Goal: Task Accomplishment & Management: Use online tool/utility

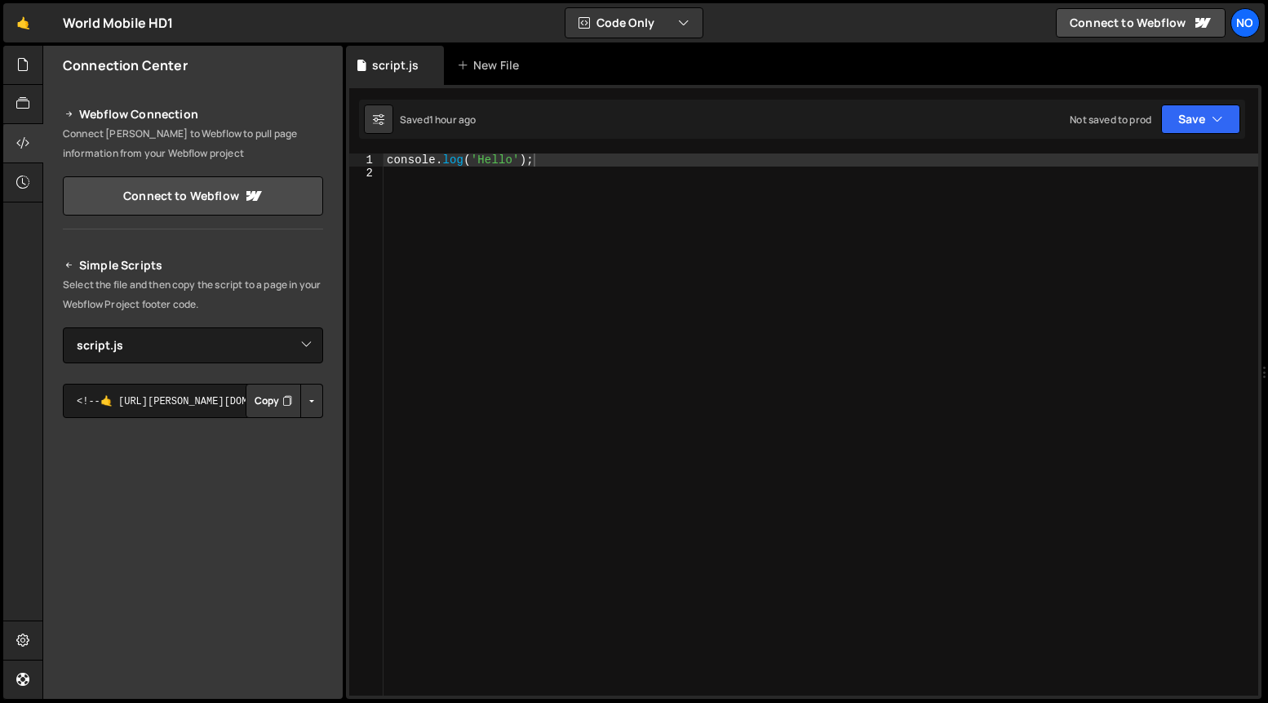
select select "46407"
drag, startPoint x: 558, startPoint y: 162, endPoint x: 393, endPoint y: 157, distance: 164.9
click at [392, 157] on div "console . log ( 'Hello' ) ;" at bounding box center [822, 438] width 876 height 570
type textarea "c"
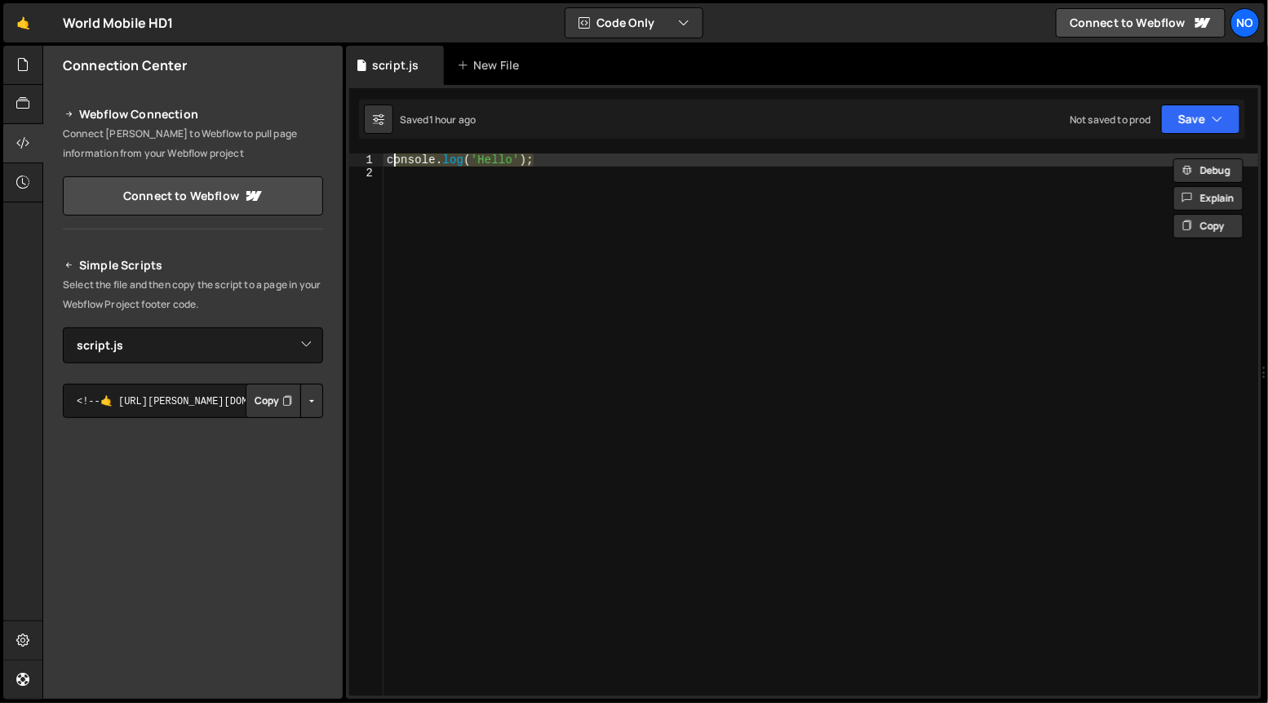
scroll to position [0, 0]
paste textarea "})"
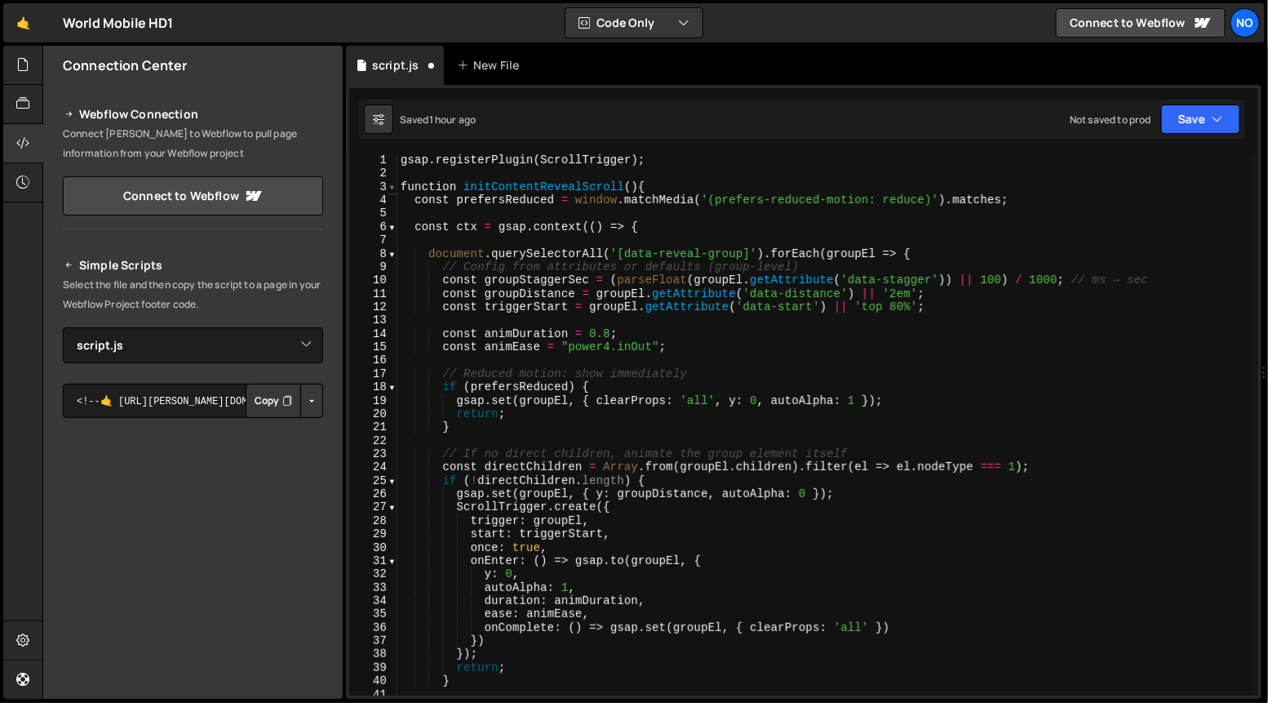
click at [392, 186] on span at bounding box center [392, 186] width 9 height 13
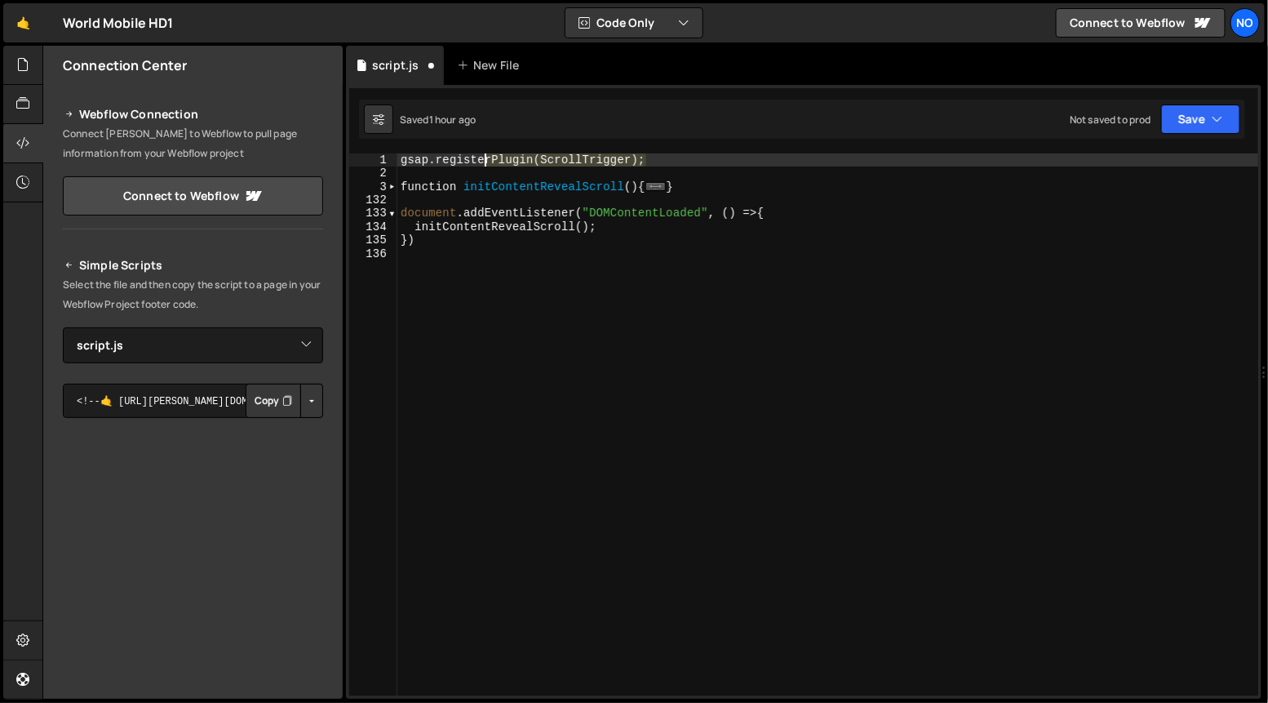
drag, startPoint x: 667, startPoint y: 159, endPoint x: 406, endPoint y: 154, distance: 261.2
click at [406, 154] on div "gsap . registerPlugin ( ScrollTrigger ) ; function initContentRevealScroll ( ) …" at bounding box center [828, 438] width 862 height 570
type textarea "gsap.registerPlugin(ScrollTrigger);"
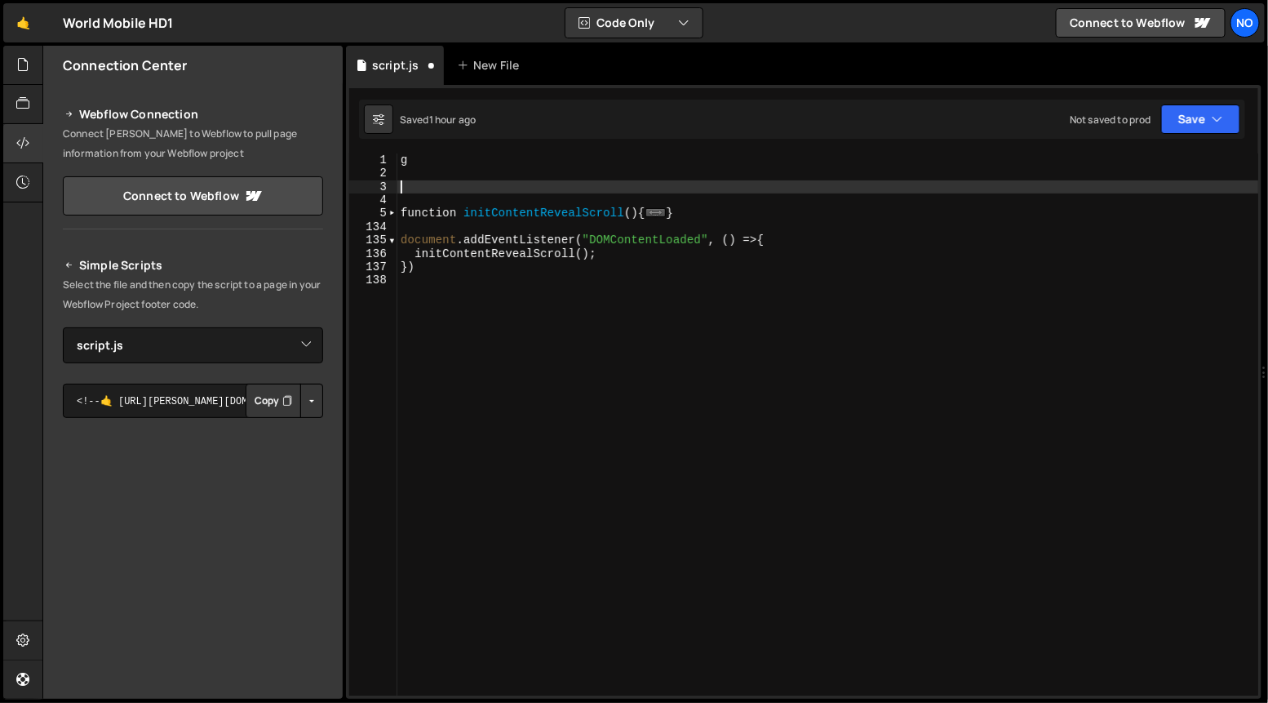
type textarea "g"
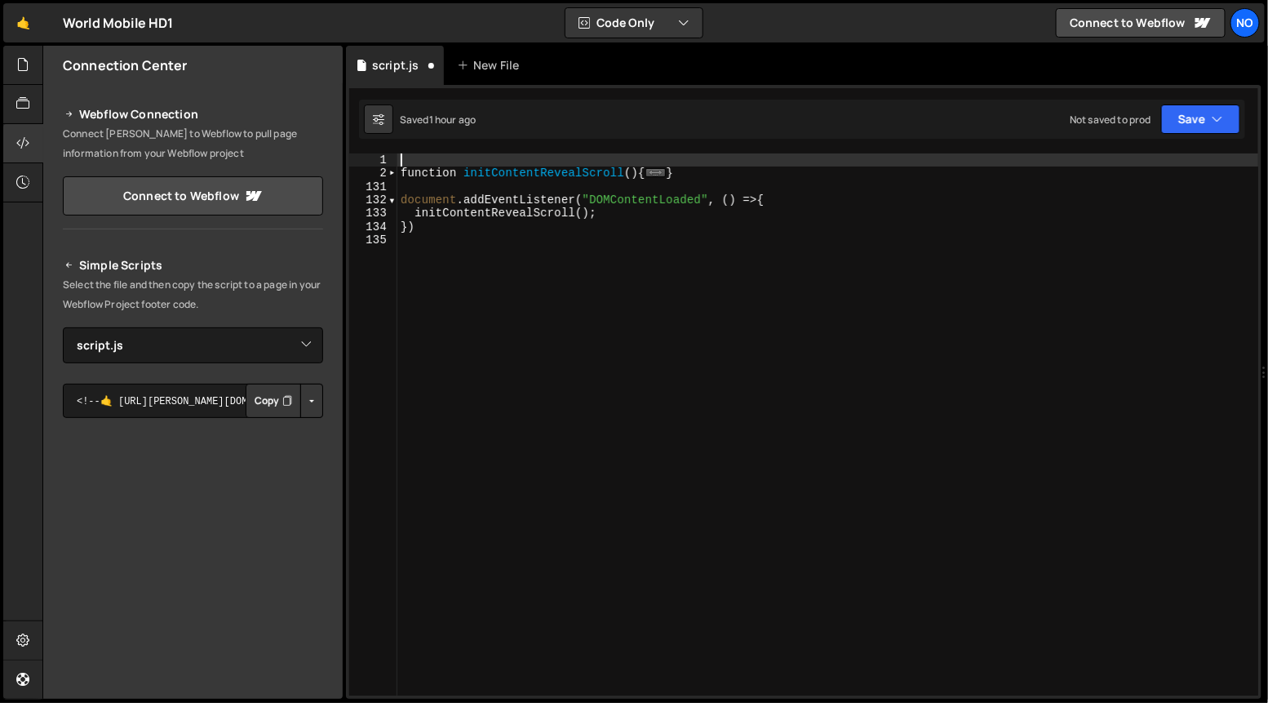
type textarea "function initContentRevealScroll(){"
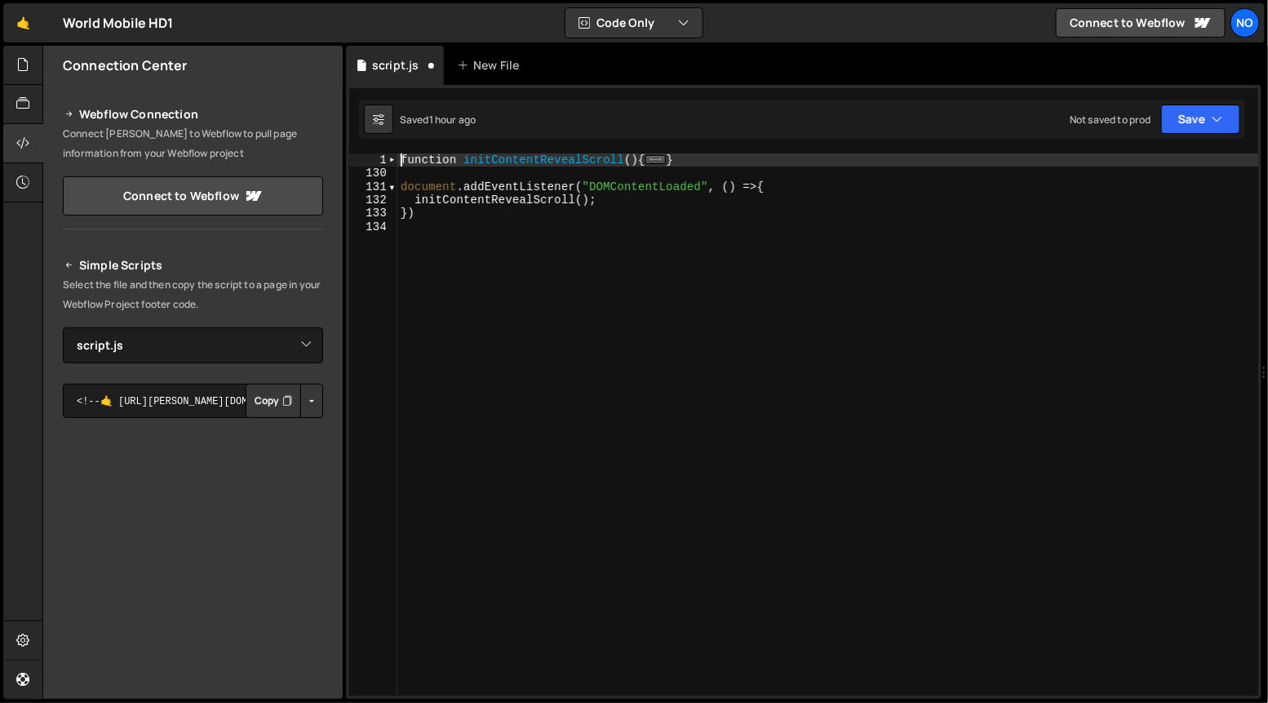
click at [434, 228] on div "function initContentRevealScroll ( ) { ... } document . addEventListener ( "DOM…" at bounding box center [828, 438] width 862 height 570
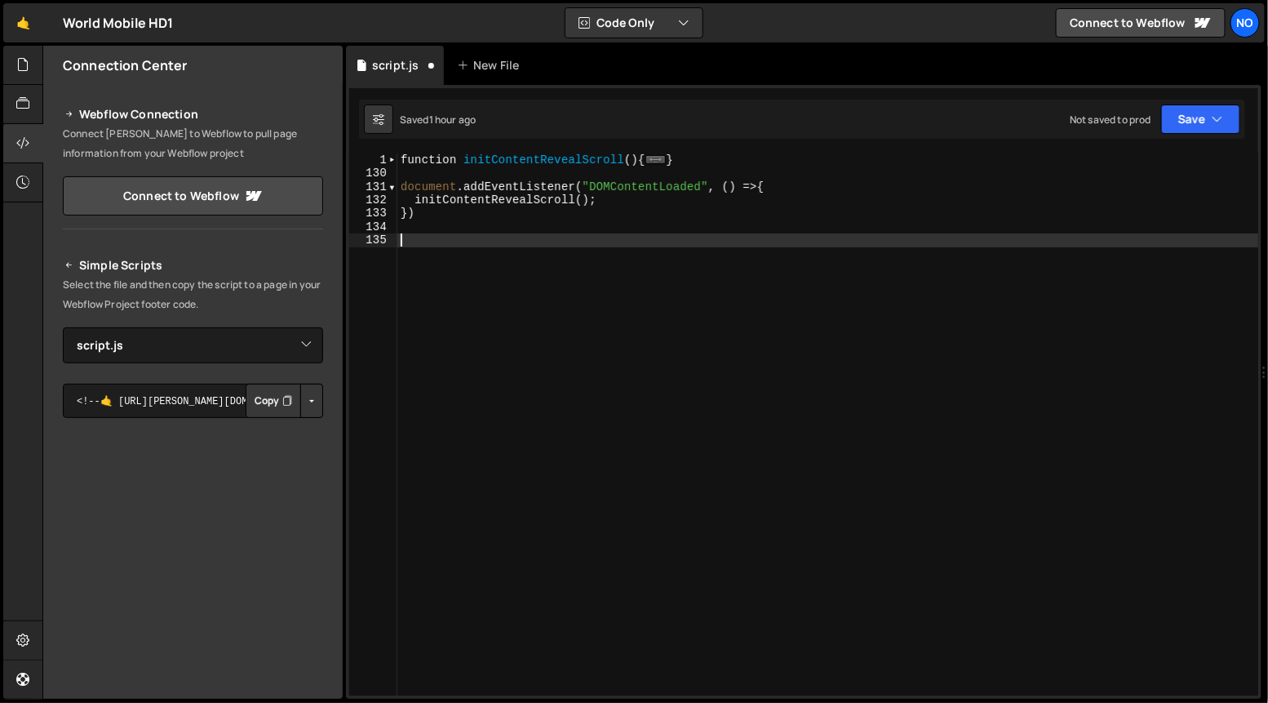
click at [734, 159] on div "function initContentRevealScroll ( ) { ... } document . addEventListener ( "DOM…" at bounding box center [828, 438] width 862 height 570
type textarea "}"
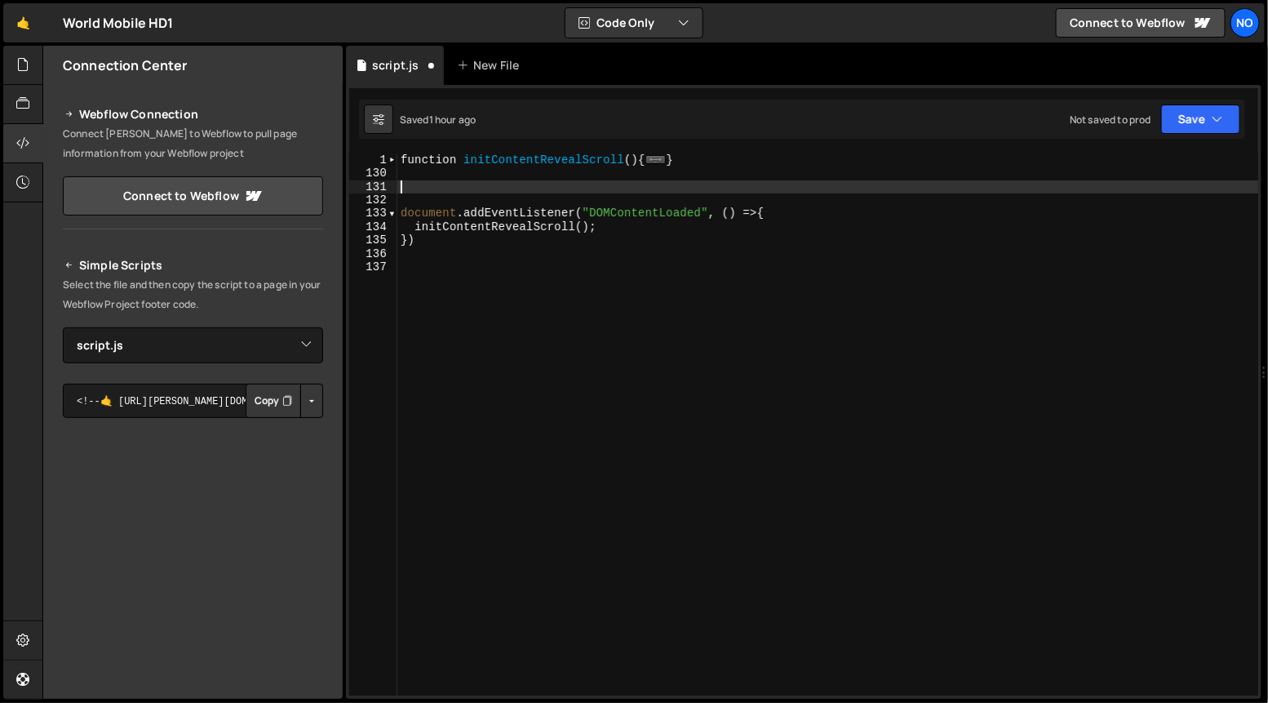
paste textarea "</div>"
type textarea "</div>"
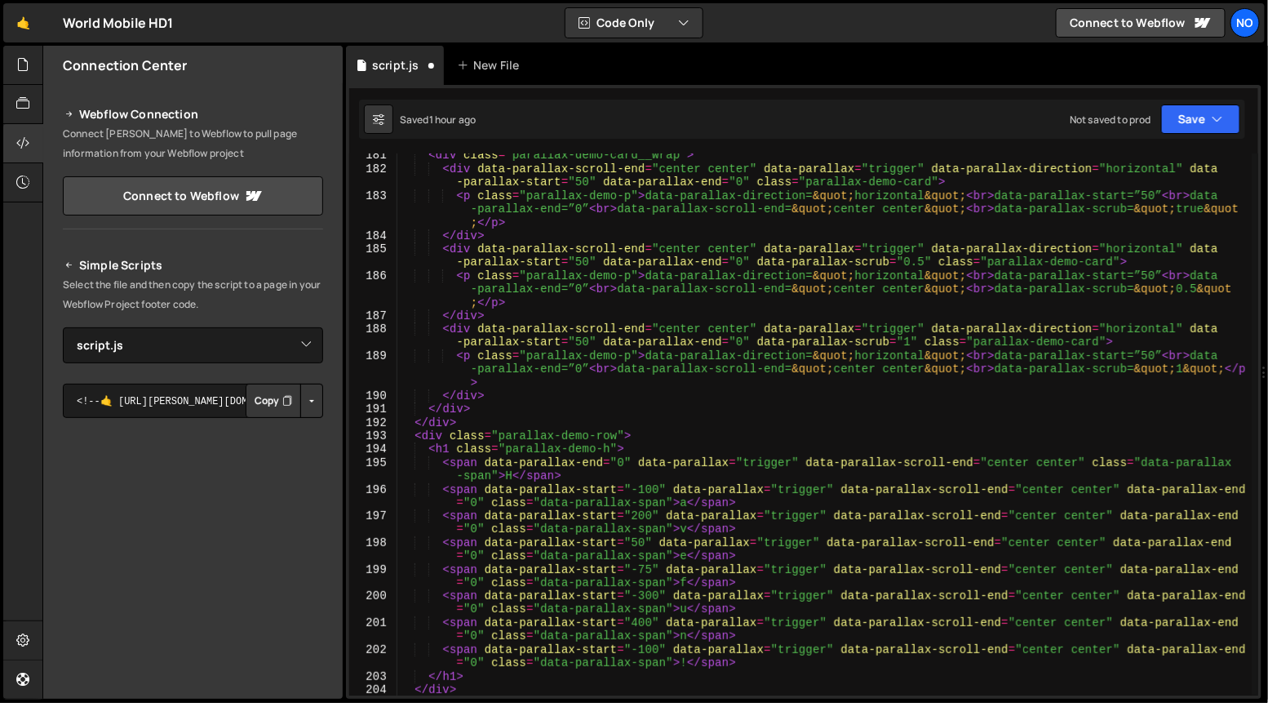
scroll to position [1233, 0]
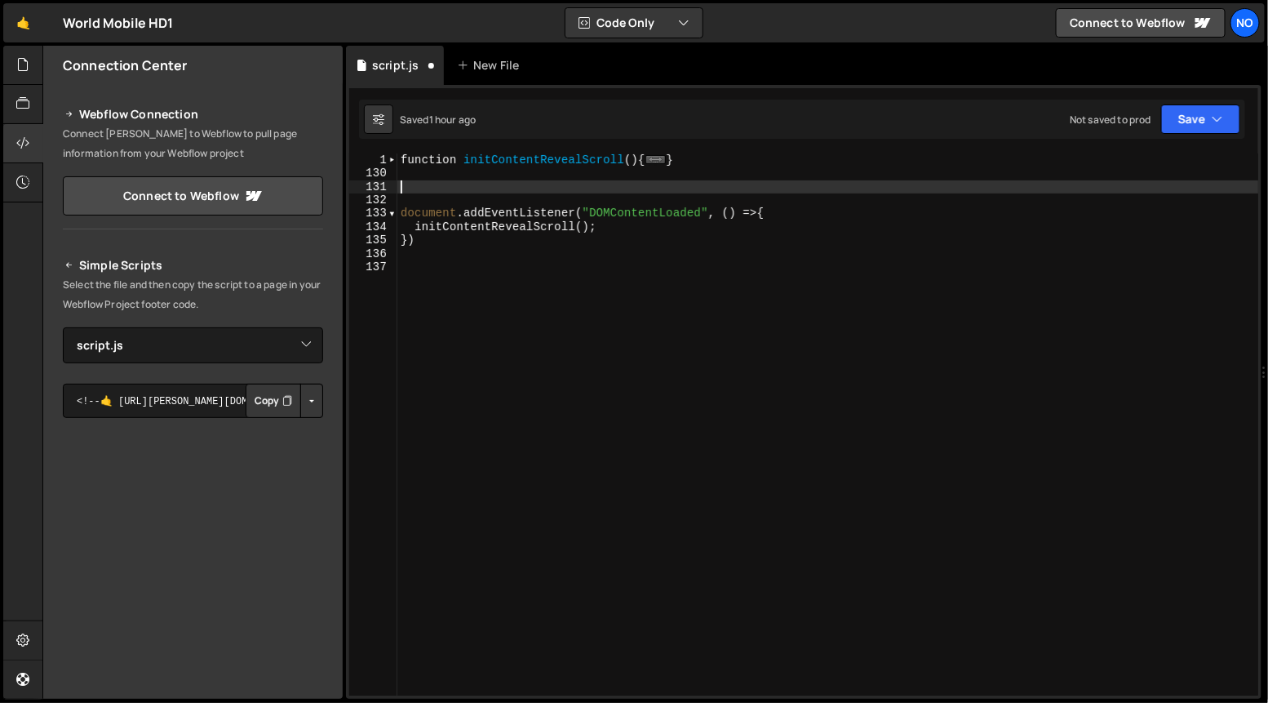
paste textarea "})"
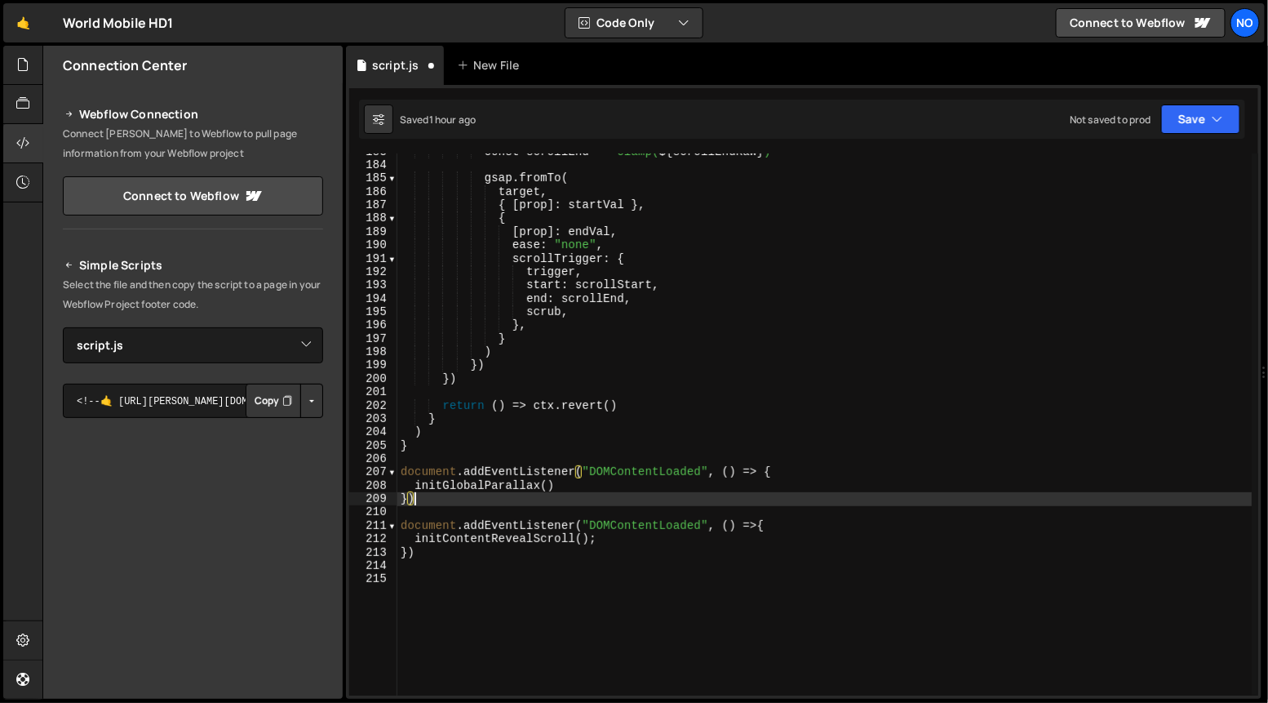
scroll to position [738, 0]
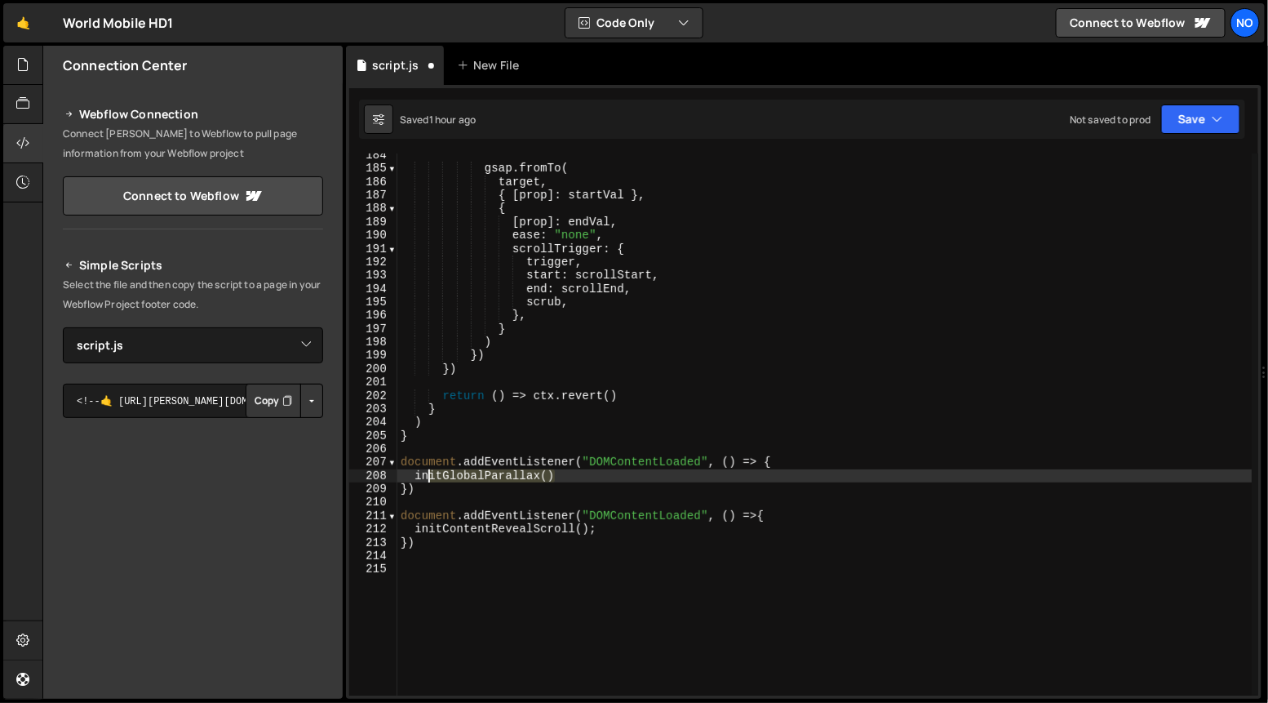
drag, startPoint x: 554, startPoint y: 480, endPoint x: 414, endPoint y: 479, distance: 140.4
click at [414, 479] on div "gsap . fromTo ( target , { [ prop ] : startVal } , { [ prop ] : endVal , ease :…" at bounding box center [824, 434] width 855 height 570
type textarea "initGlobalParallax()"
click at [614, 531] on div "gsap . fromTo ( target , { [ prop ] : startVal } , { [ prop ] : endVal , ease :…" at bounding box center [824, 434] width 855 height 570
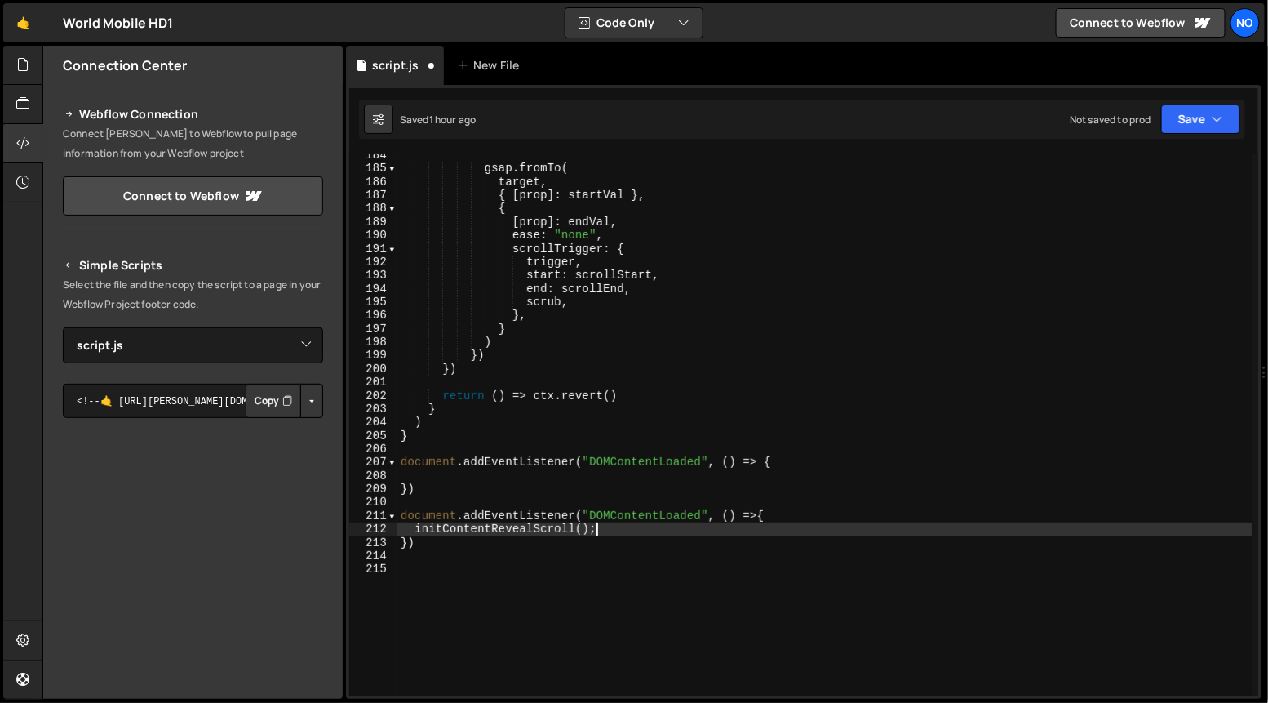
type textarea "initContentRevealScroll()"
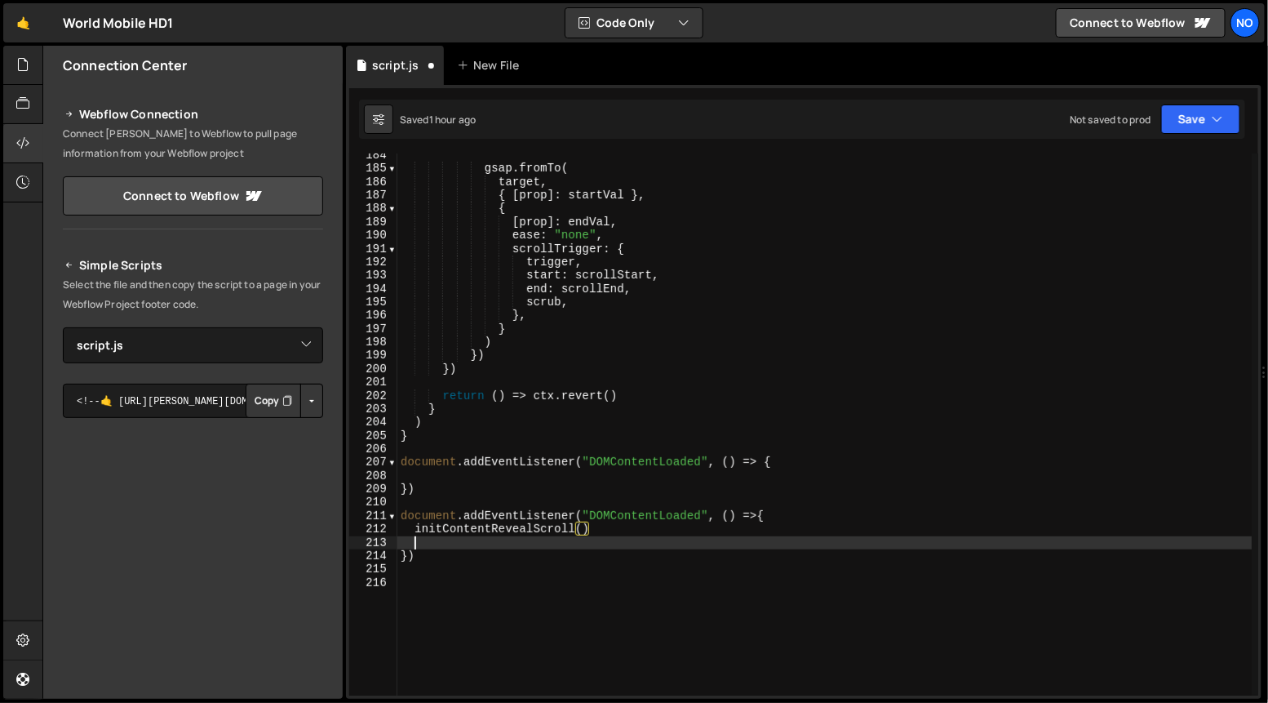
paste textarea "initGlobalParallax()"
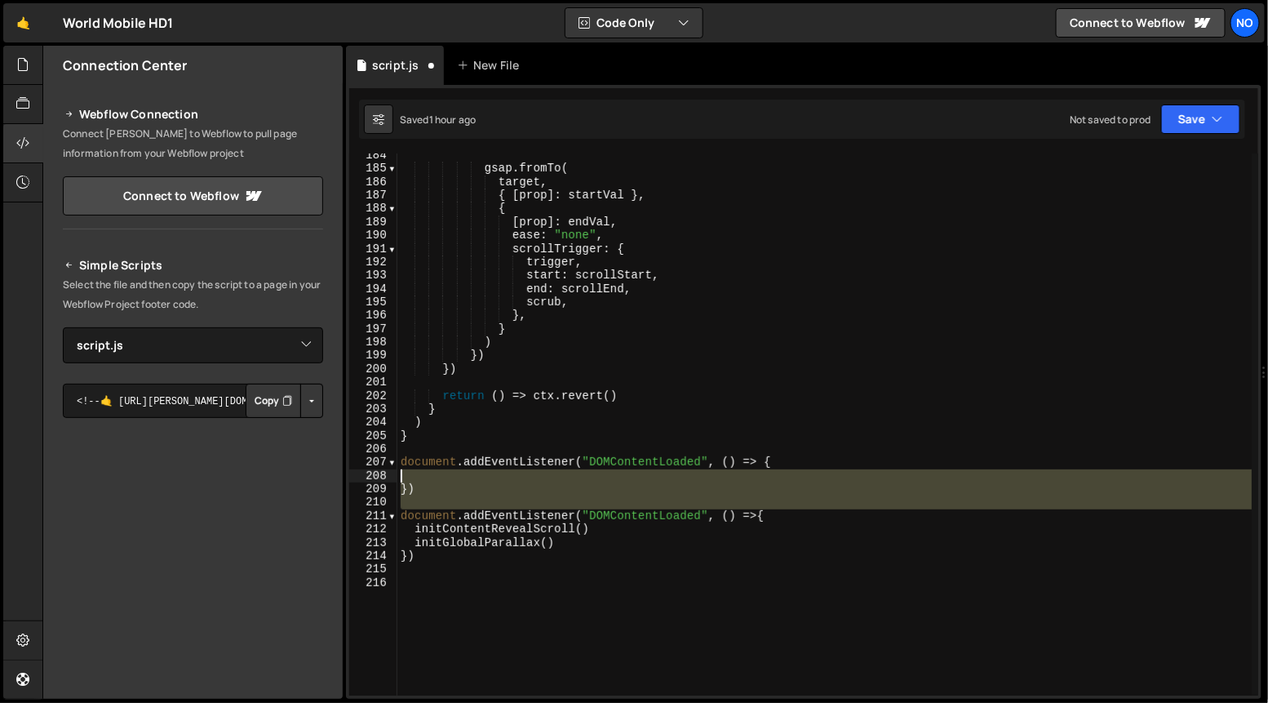
drag, startPoint x: 403, startPoint y: 519, endPoint x: 395, endPoint y: 470, distance: 49.6
click at [395, 470] on div "initGlobalParallax() 184 185 186 187 188 189 190 191 192 193 194 195 196 197 19…" at bounding box center [803, 424] width 909 height 542
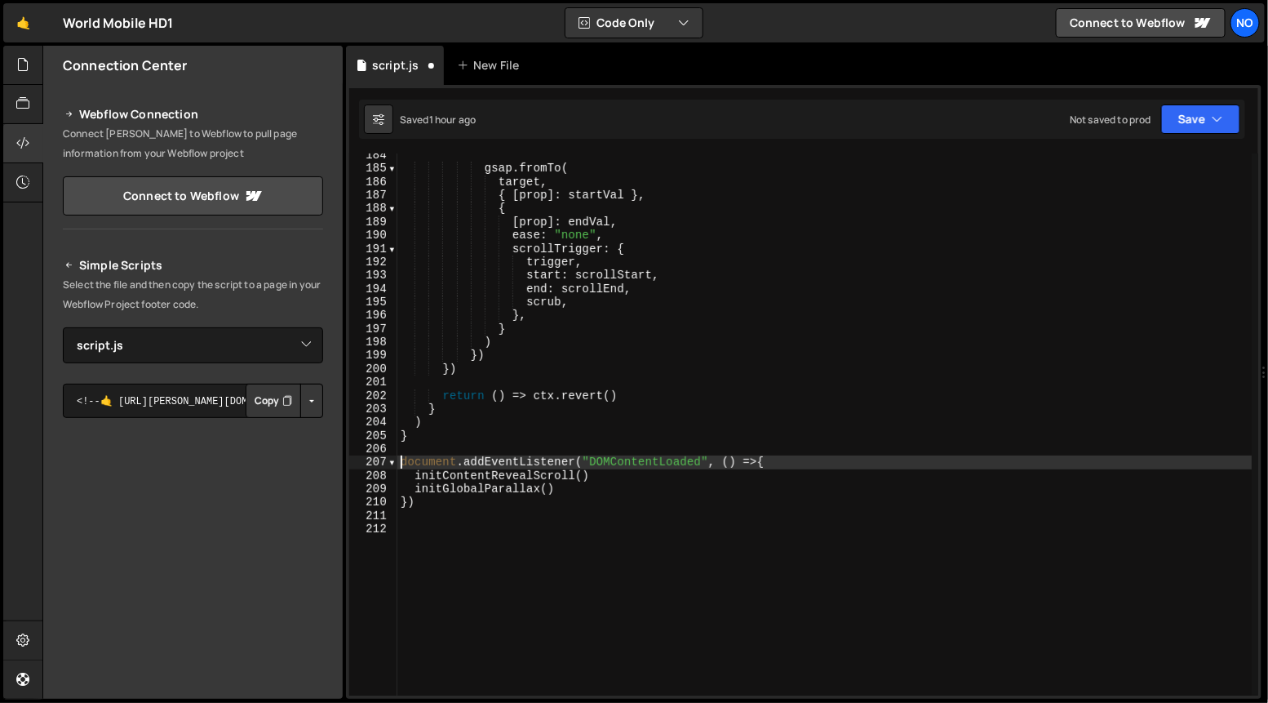
click at [458, 432] on div "gsap . fromTo ( target , { [ prop ] : startVal } , { [ prop ] : endVal , ease :…" at bounding box center [824, 434] width 855 height 570
type textarea "}"
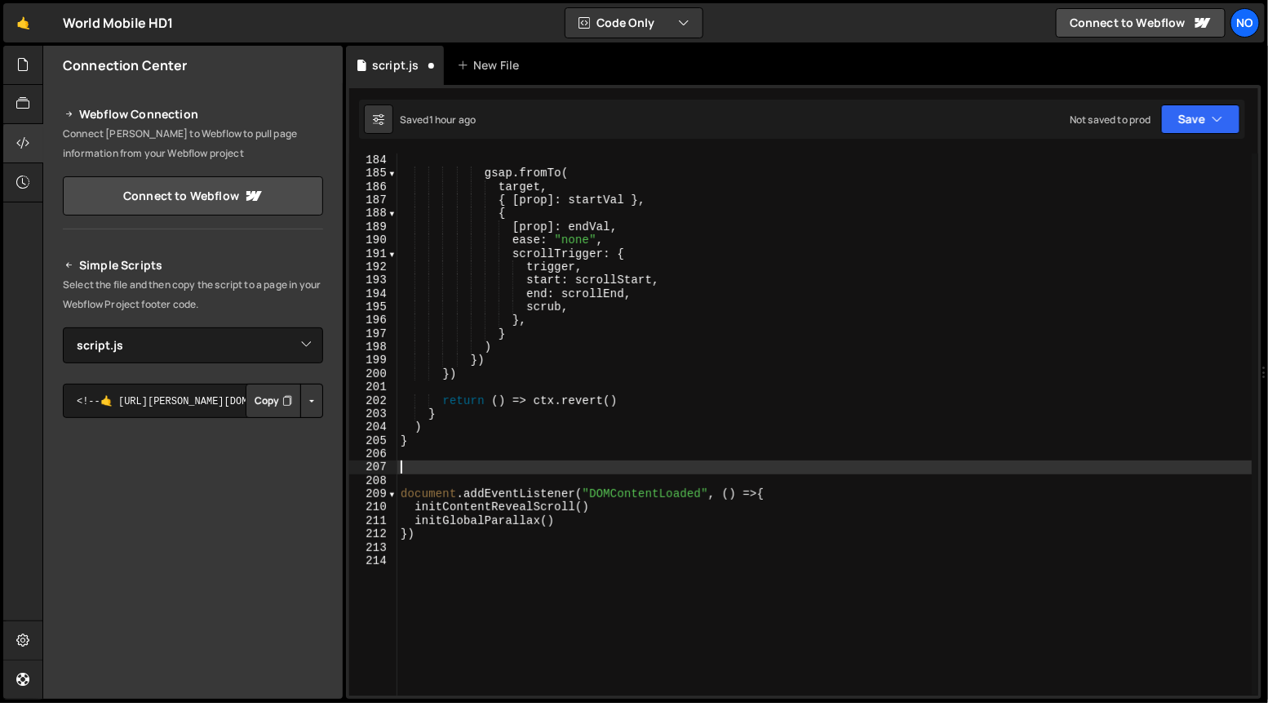
paste textarea "});"
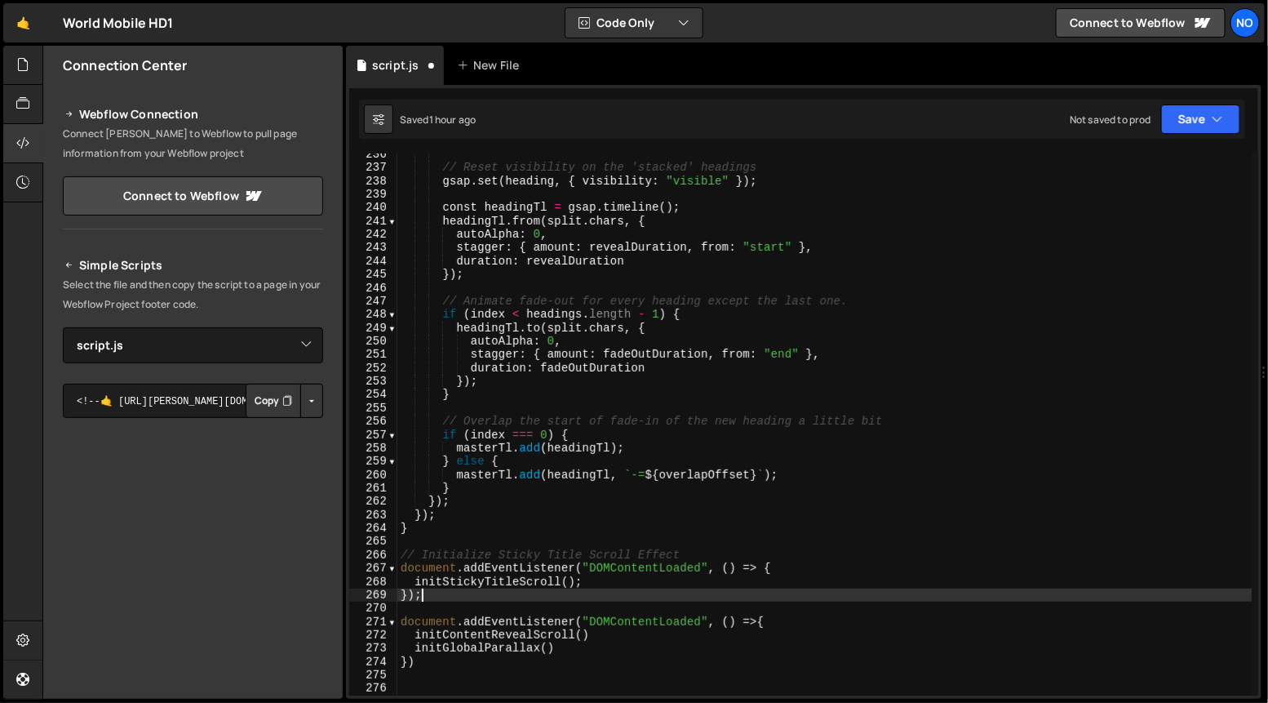
scroll to position [1457, 0]
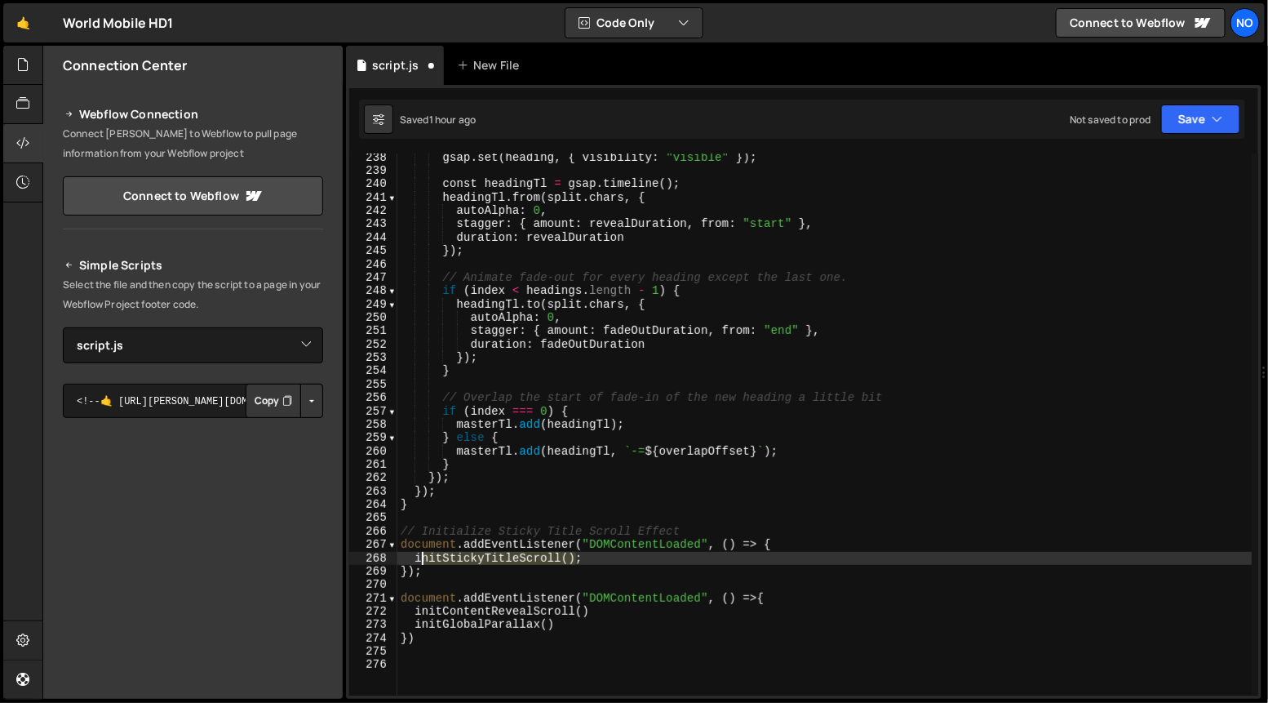
drag, startPoint x: 574, startPoint y: 559, endPoint x: 414, endPoint y: 562, distance: 160.8
click at [412, 560] on div "gsap . set ( heading , { visibility : "visible" }) ; const headingTl = gsap . t…" at bounding box center [824, 436] width 855 height 570
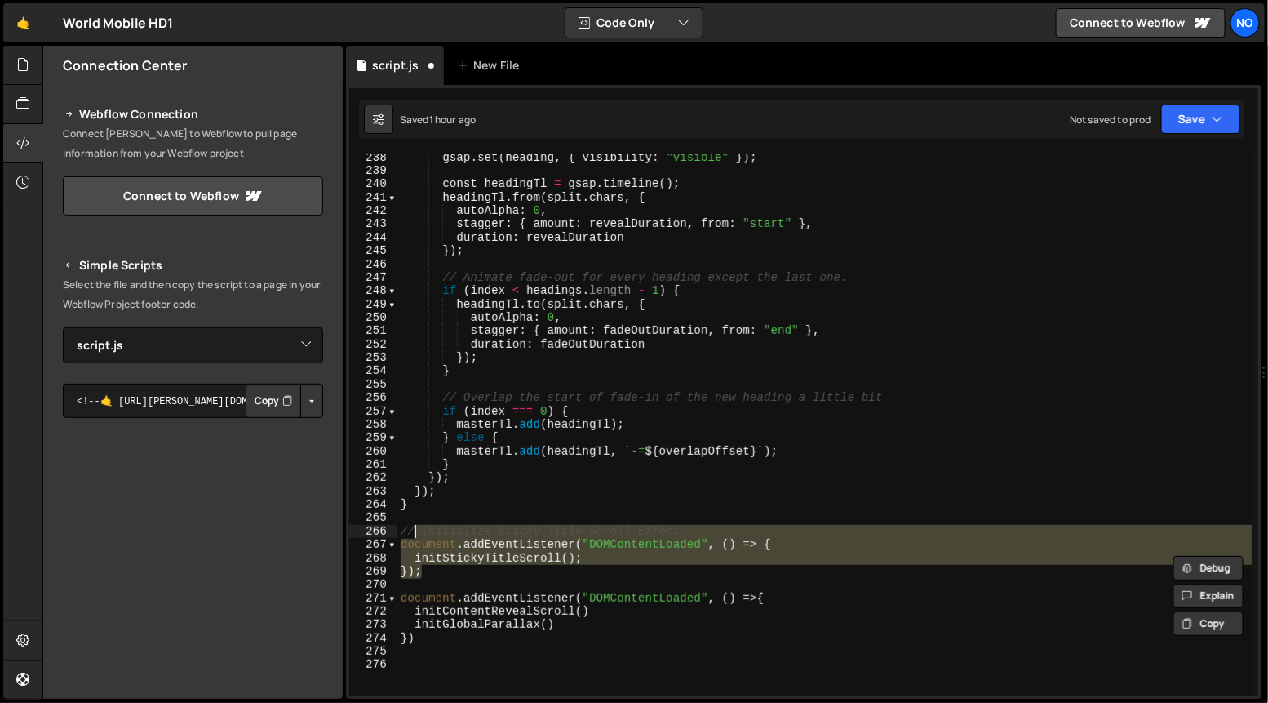
drag, startPoint x: 421, startPoint y: 571, endPoint x: 411, endPoint y: 518, distance: 53.9
click at [411, 518] on div "gsap . set ( heading , { visibility : "visible" }) ; const headingTl = gsap . t…" at bounding box center [824, 436] width 855 height 570
type textarea "// Initialize Sticky Title Scroll Effect"
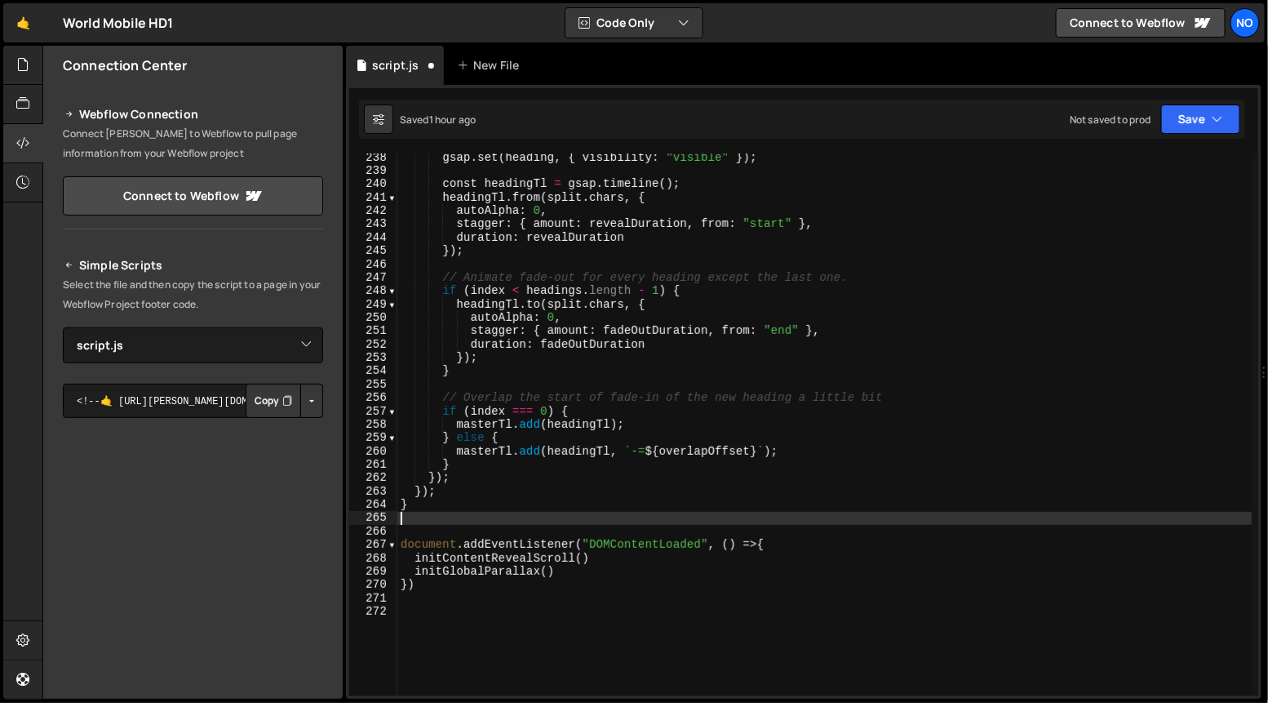
click at [579, 570] on div "gsap . set ( heading , { visibility : "visible" }) ; const headingTl = gsap . t…" at bounding box center [824, 436] width 855 height 570
type textarea "initGlobalParallax()"
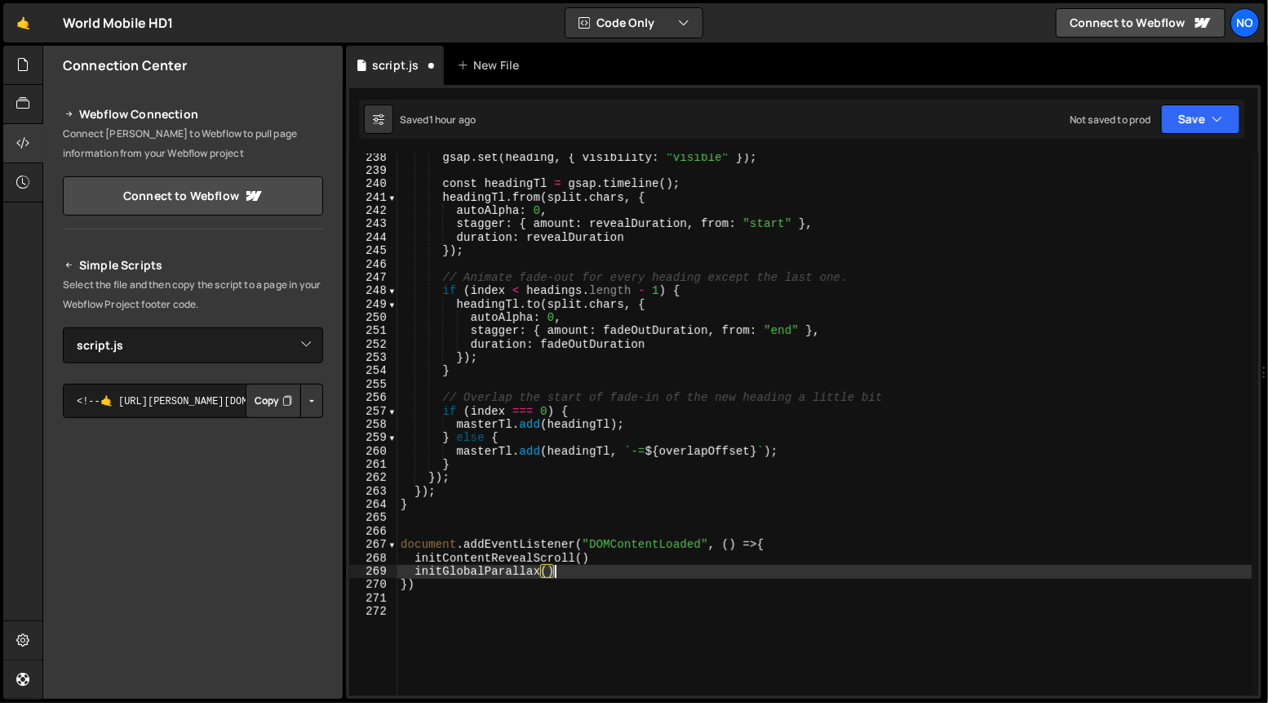
paste textarea "initStickyTitleScroll()"
type textarea "initStickyTitleScroll()"
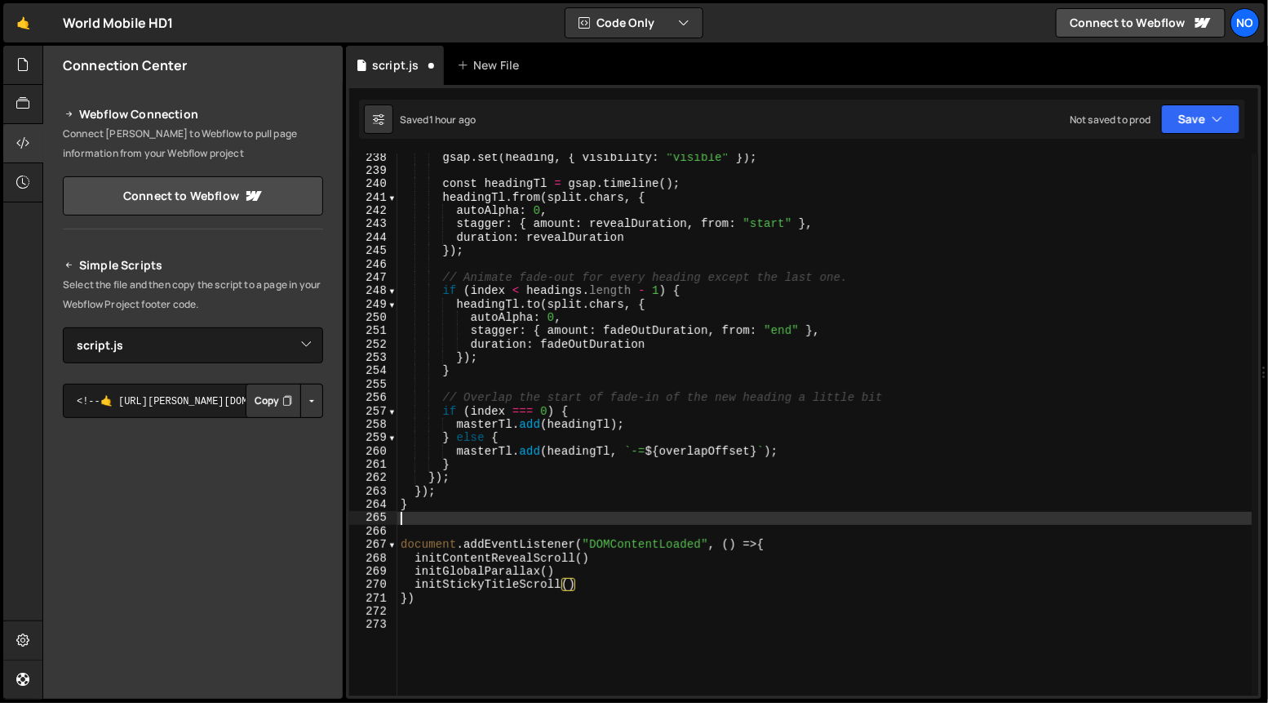
click at [595, 512] on div "gsap . set ( heading , { visibility : "visible" }) ; const headingTl = gsap . t…" at bounding box center [824, 436] width 855 height 570
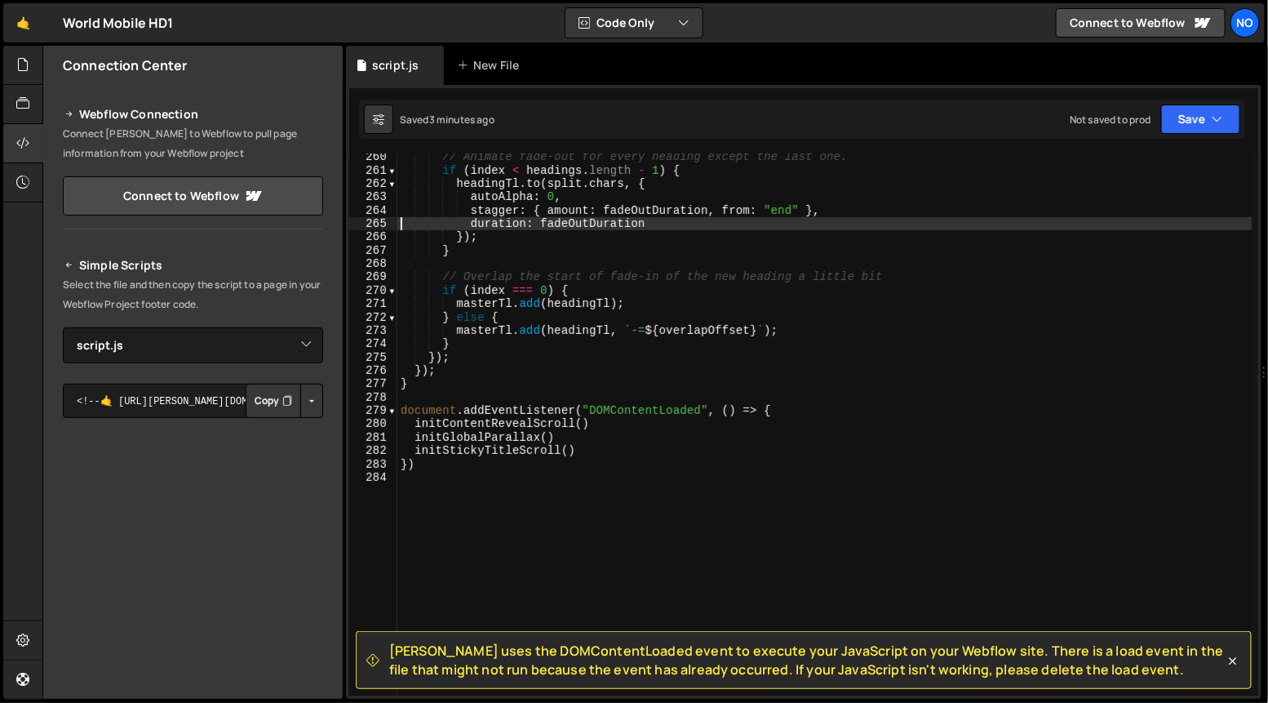
scroll to position [3461, 0]
click at [440, 389] on div "// Animate fade-out for every heading except the last one. if ( index < heading…" at bounding box center [824, 435] width 855 height 570
type textarea "}"
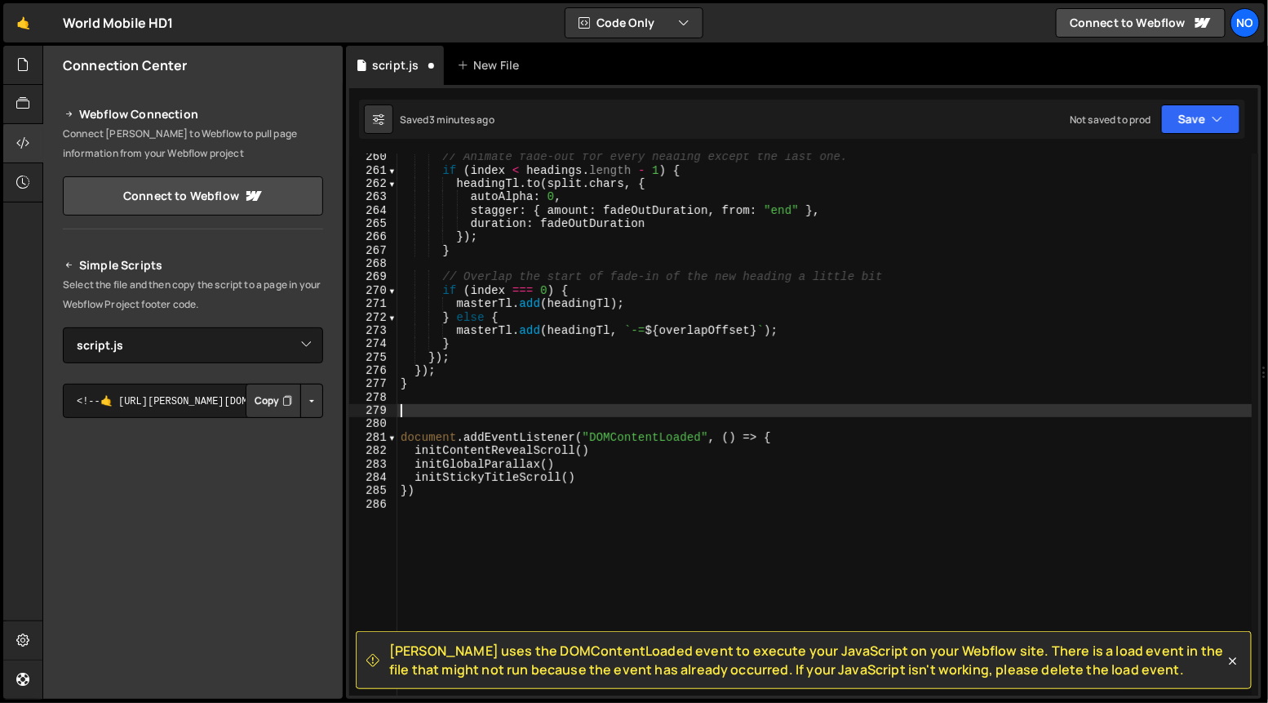
paste textarea "});"
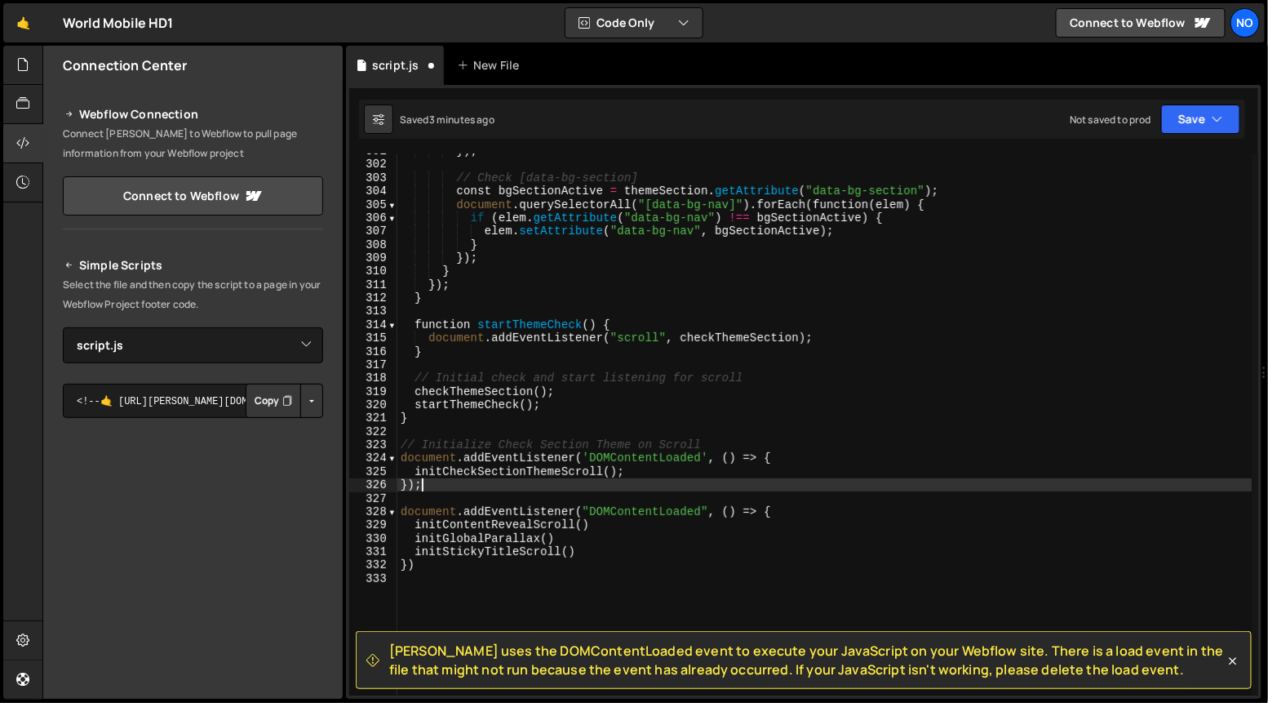
scroll to position [4017, 0]
click at [414, 470] on div "}) ; // Check [data-bg-section] const bgSectionActive = themeSection . getAttri…" at bounding box center [824, 427] width 855 height 570
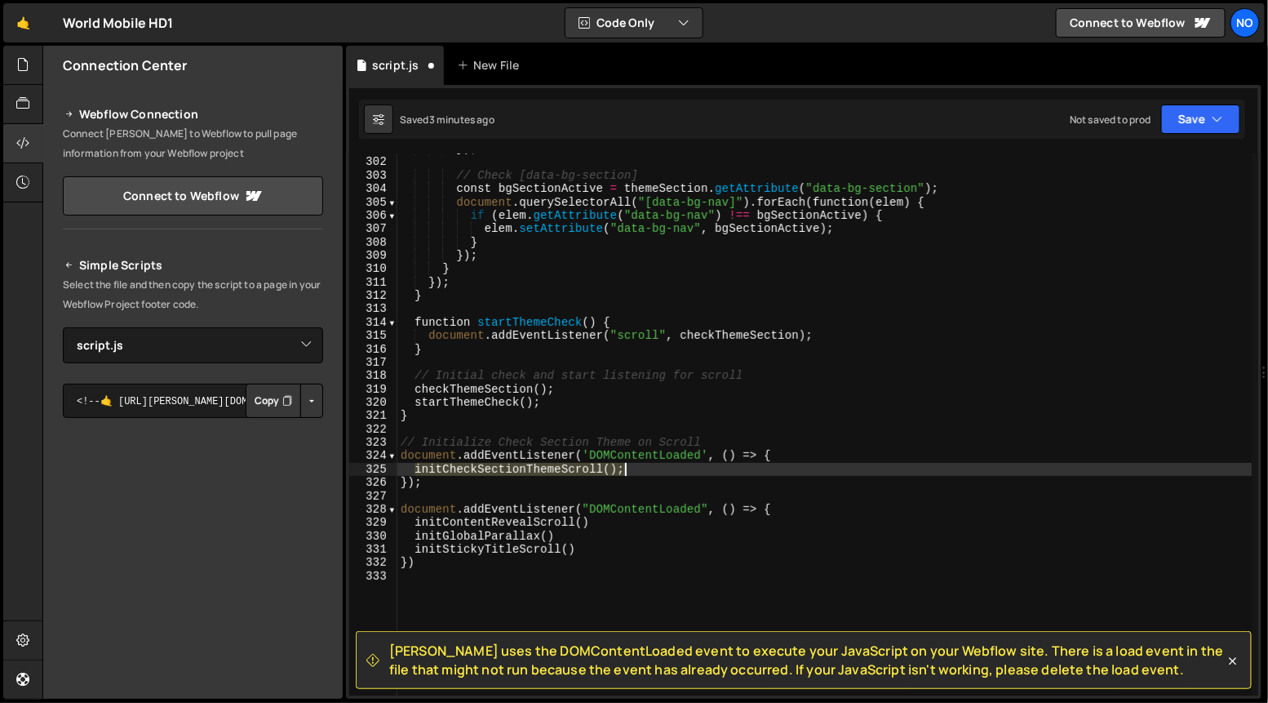
click at [624, 468] on div "}) ; // Check [data-bg-section] const bgSectionActive = themeSection . getAttri…" at bounding box center [824, 427] width 855 height 570
click at [618, 469] on div "}) ; // Check [data-bg-section] const bgSectionActive = themeSection . getAttri…" at bounding box center [824, 424] width 854 height 542
click at [796, 509] on div "}) ; // Check [data-bg-section] const bgSectionActive = themeSection . getAttri…" at bounding box center [824, 427] width 855 height 570
type textarea "document.addEventListener("DOMContentLoaded", () => {"
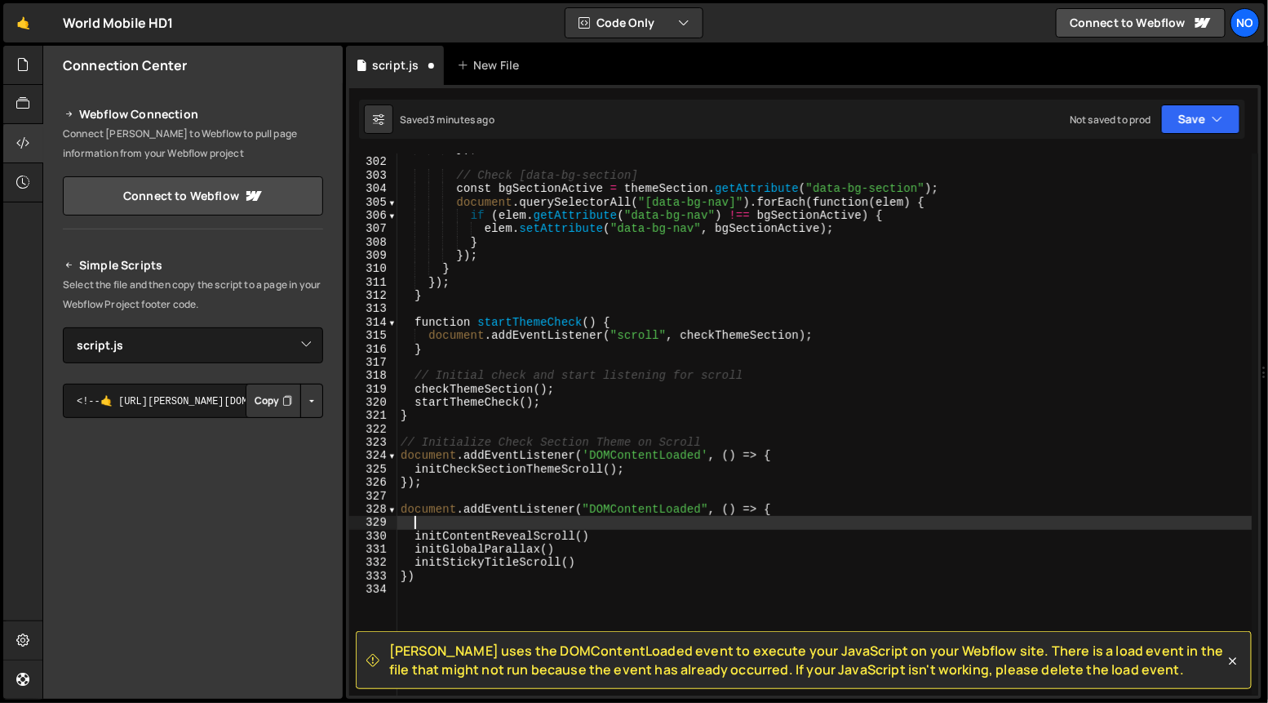
paste textarea "initCheckSectionThemeScroll()"
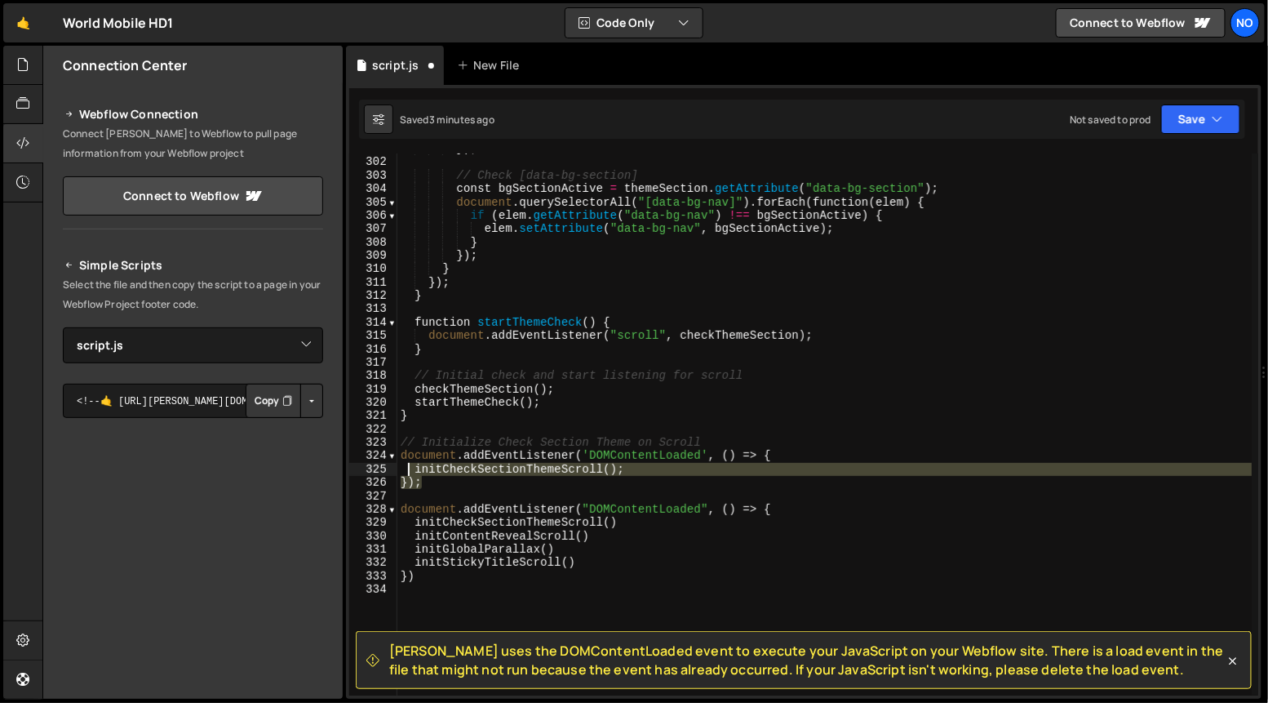
drag, startPoint x: 415, startPoint y: 474, endPoint x: 390, endPoint y: 441, distance: 41.3
click at [390, 441] on div "initCheckSectionThemeScroll() 301 302 303 304 305 306 307 308 309 310 311 312 3…" at bounding box center [803, 424] width 909 height 542
type textarea "// Initialize Check Section Theme on Scroll document.addEventListener('DOMConte…"
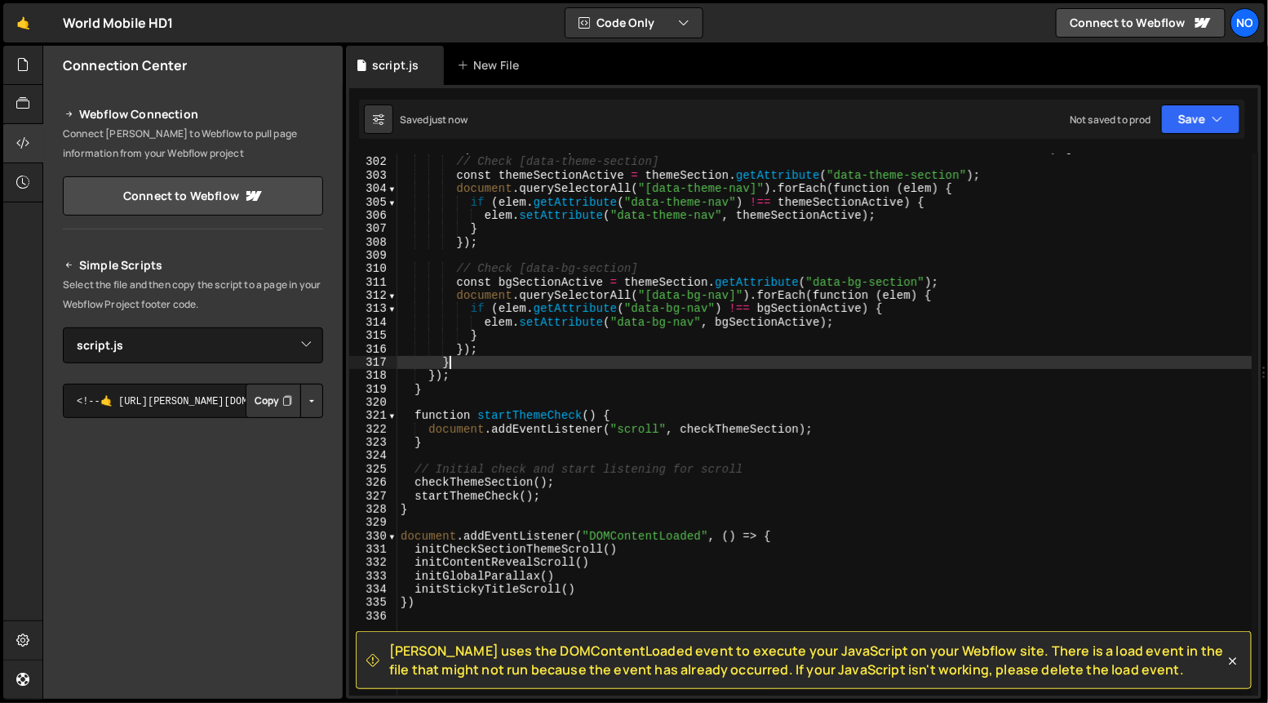
click at [478, 366] on div "if ( themeSectionTop <= themeObserverOffset && themeSectionBottom >= themeObser…" at bounding box center [824, 427] width 855 height 570
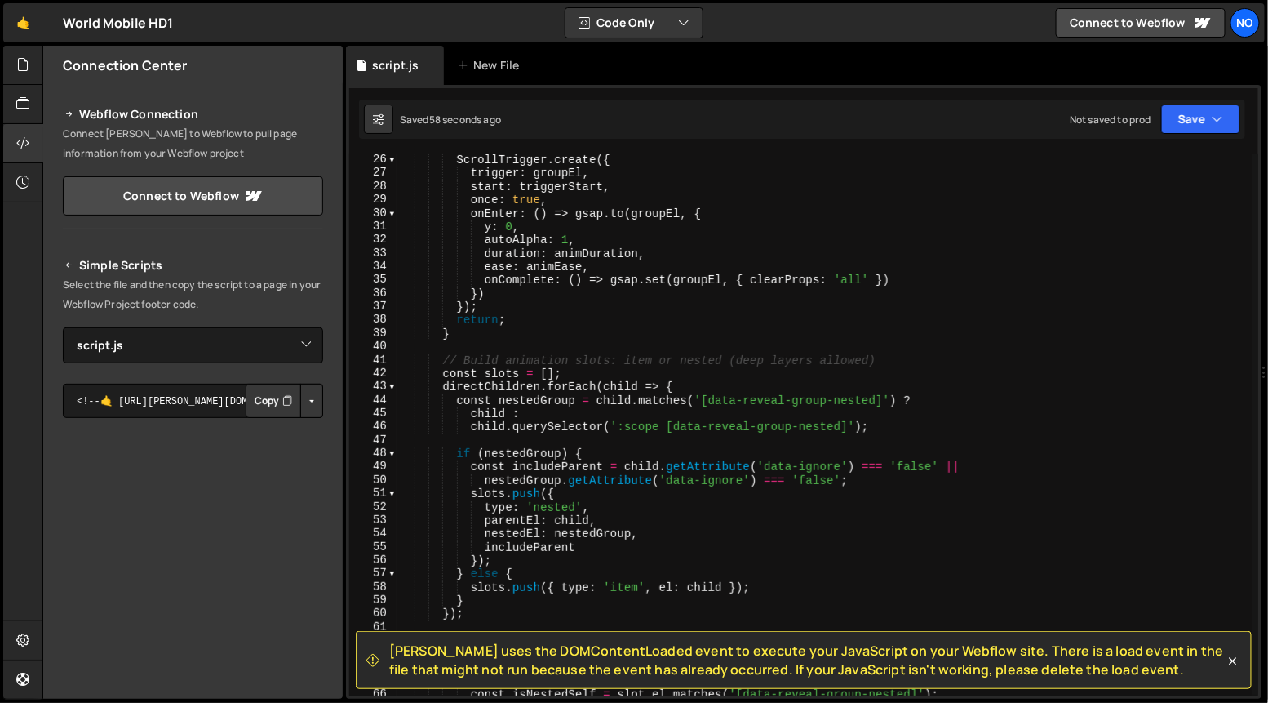
scroll to position [0, 0]
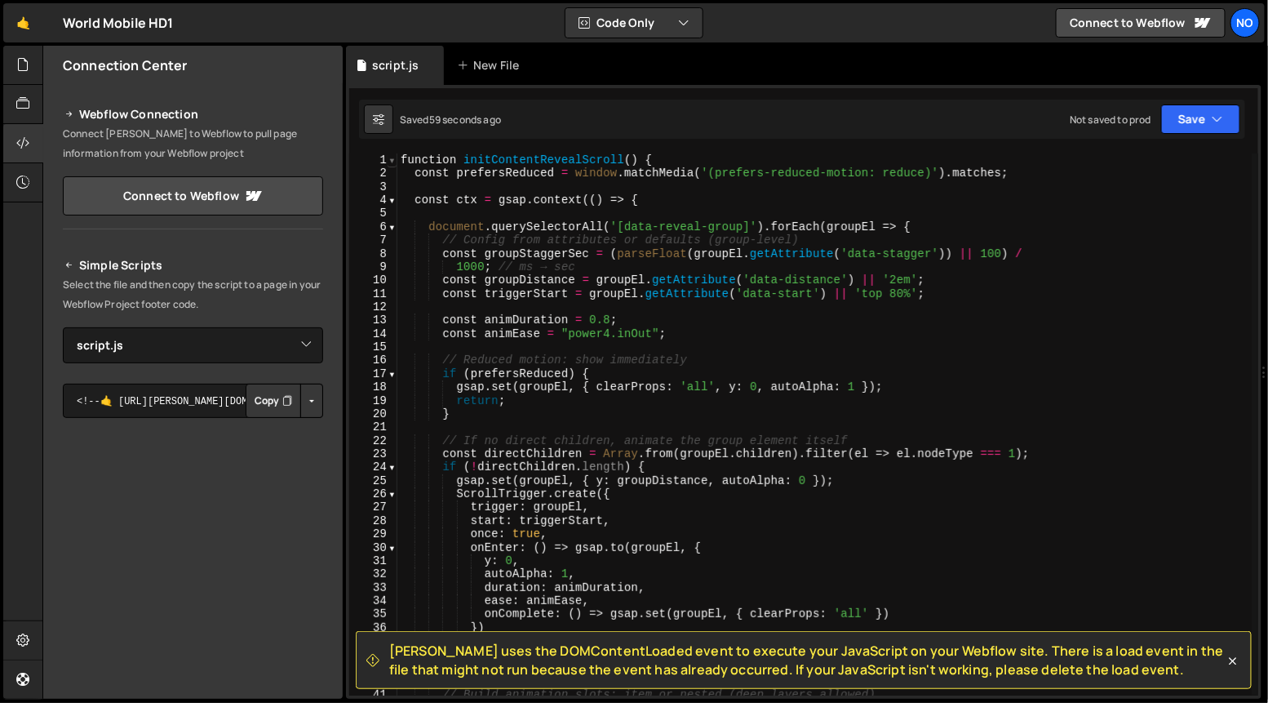
click at [395, 160] on span at bounding box center [392, 159] width 9 height 13
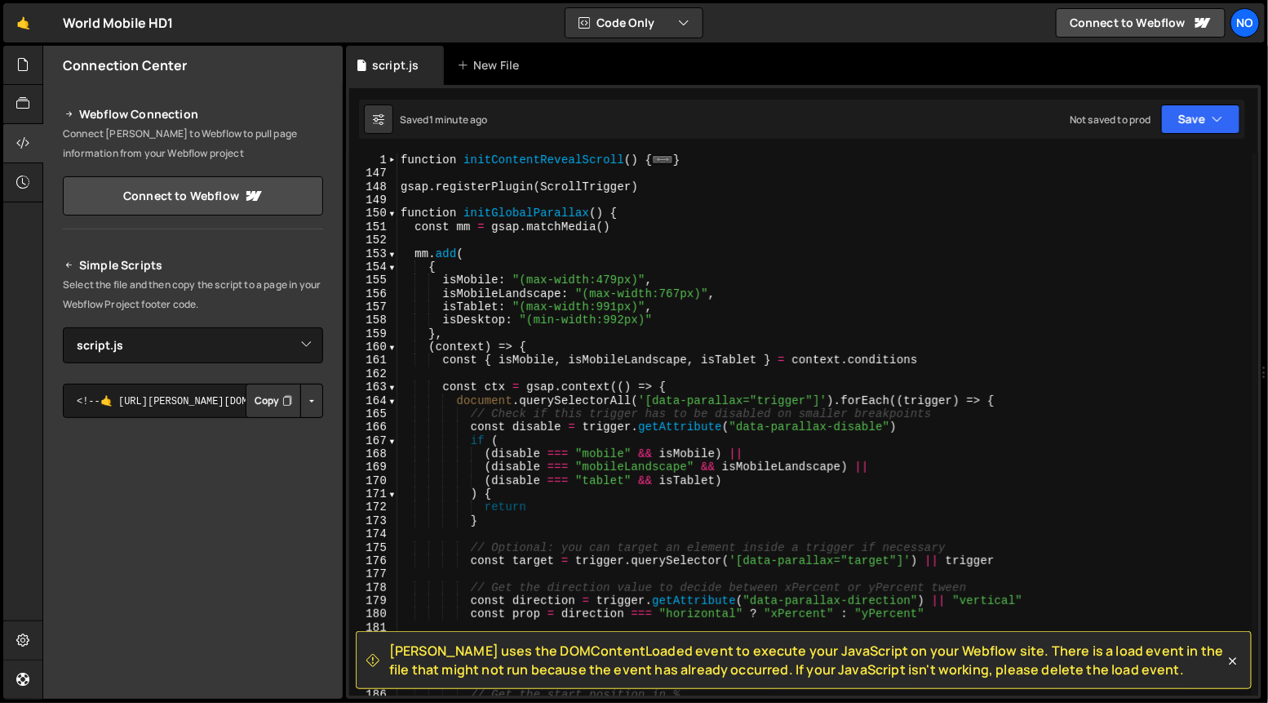
click at [652, 186] on div "function initContentRevealScroll ( ) { ... } gsap . registerPlugin ( ScrollTrig…" at bounding box center [824, 438] width 855 height 570
type textarea "gsap.registerPlugin(ScrollTrigger)"
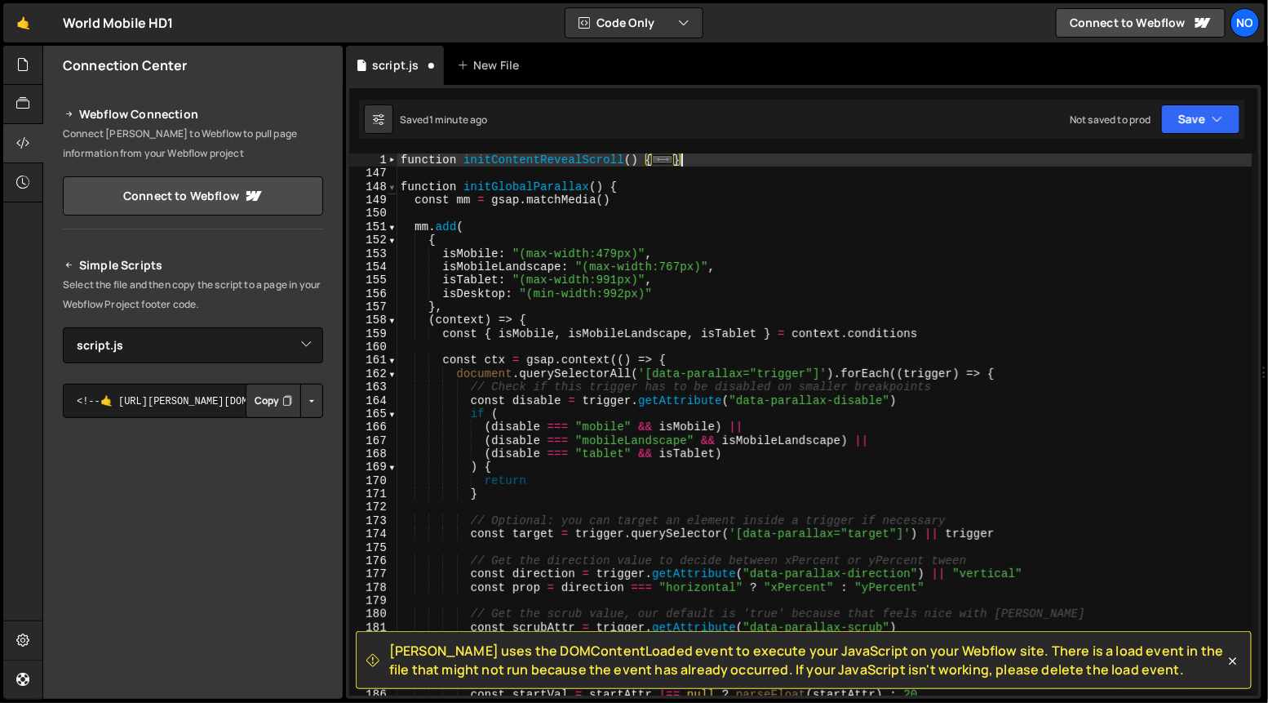
click at [394, 188] on span at bounding box center [392, 186] width 9 height 13
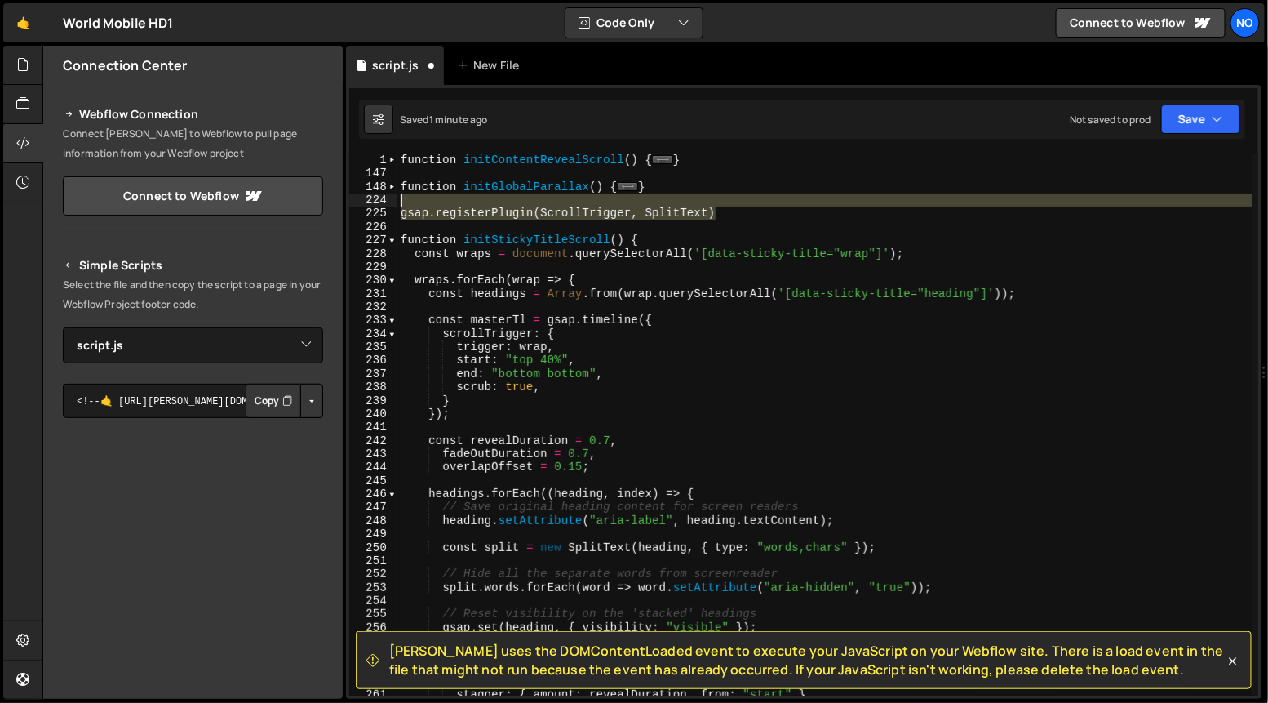
drag, startPoint x: 746, startPoint y: 208, endPoint x: 409, endPoint y: 197, distance: 337.2
click at [409, 197] on div "function initContentRevealScroll ( ) { ... } function initGlobalParallax ( ) { …" at bounding box center [824, 438] width 855 height 570
type textarea "gsap.registerPlugin(ScrollTrigger, SplitText)"
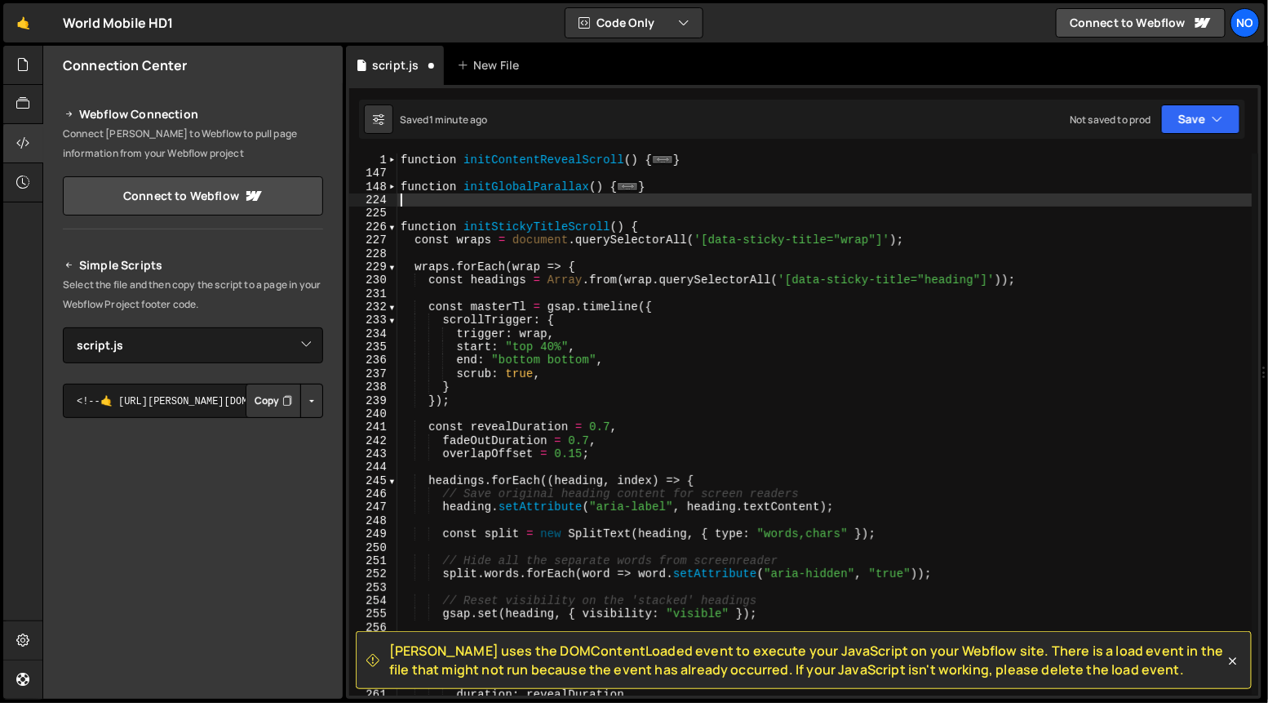
type textarea "}"
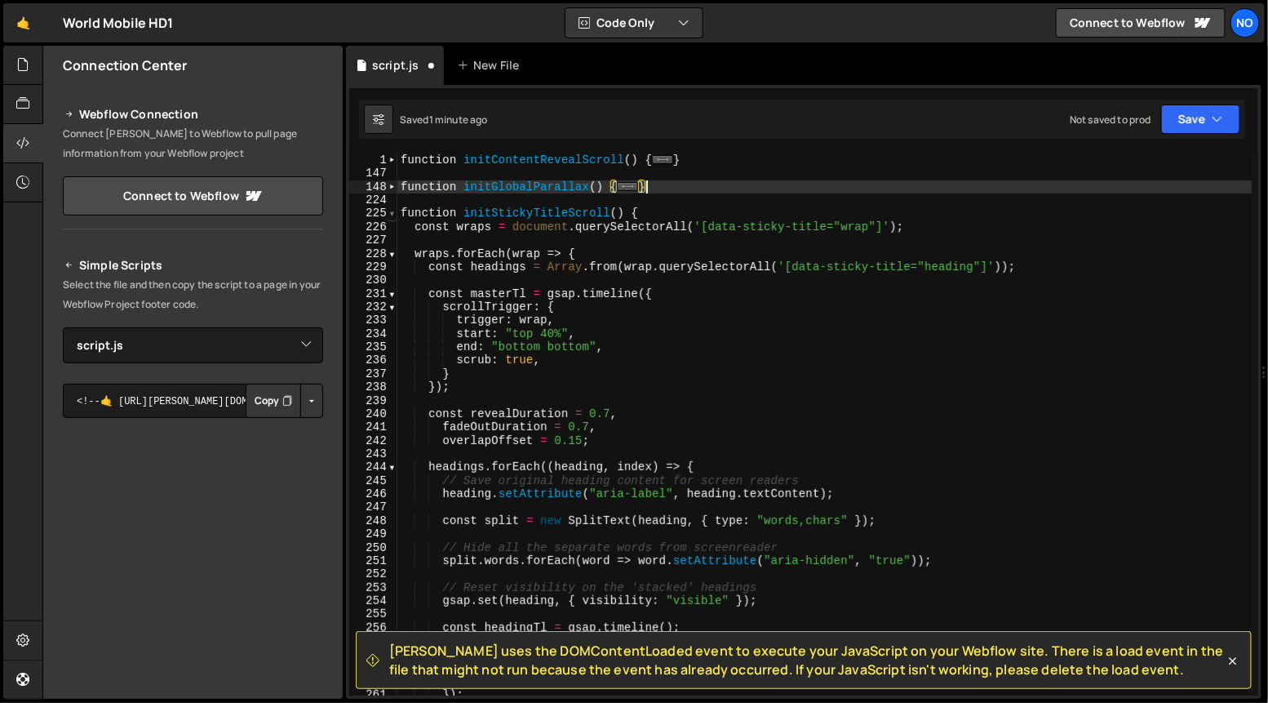
click at [392, 215] on span at bounding box center [392, 212] width 9 height 13
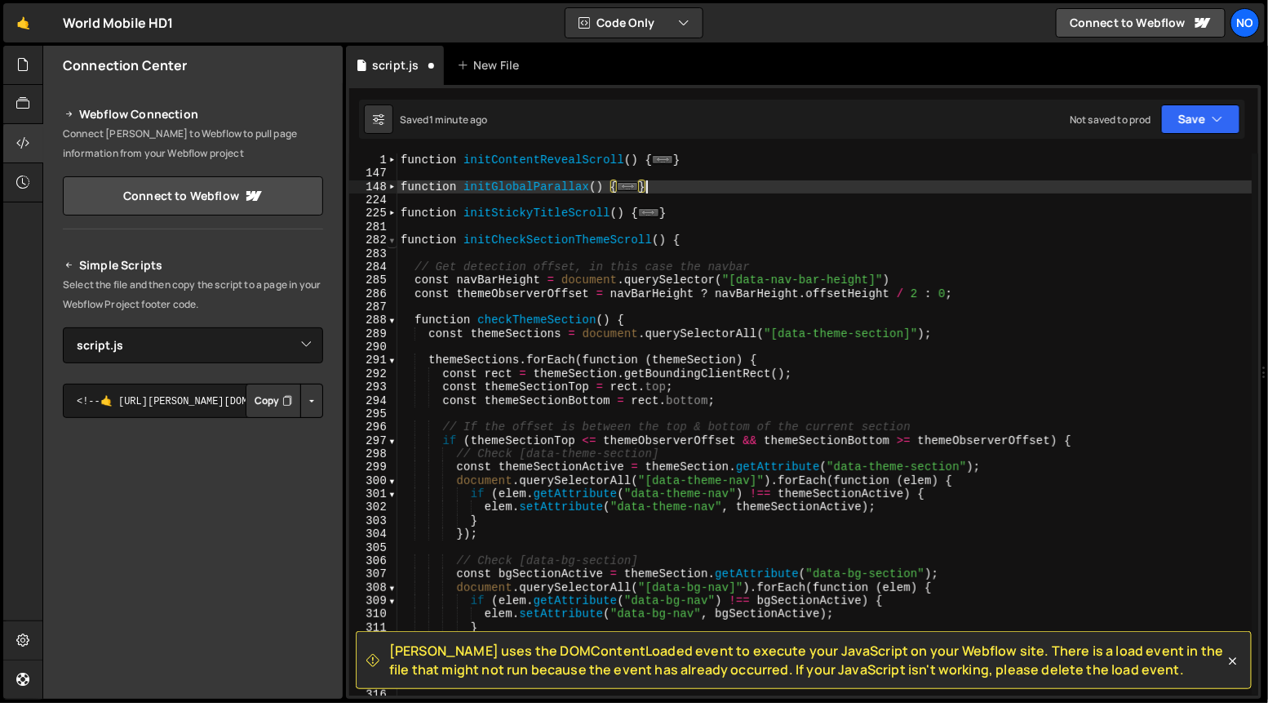
click at [392, 242] on span at bounding box center [392, 239] width 9 height 13
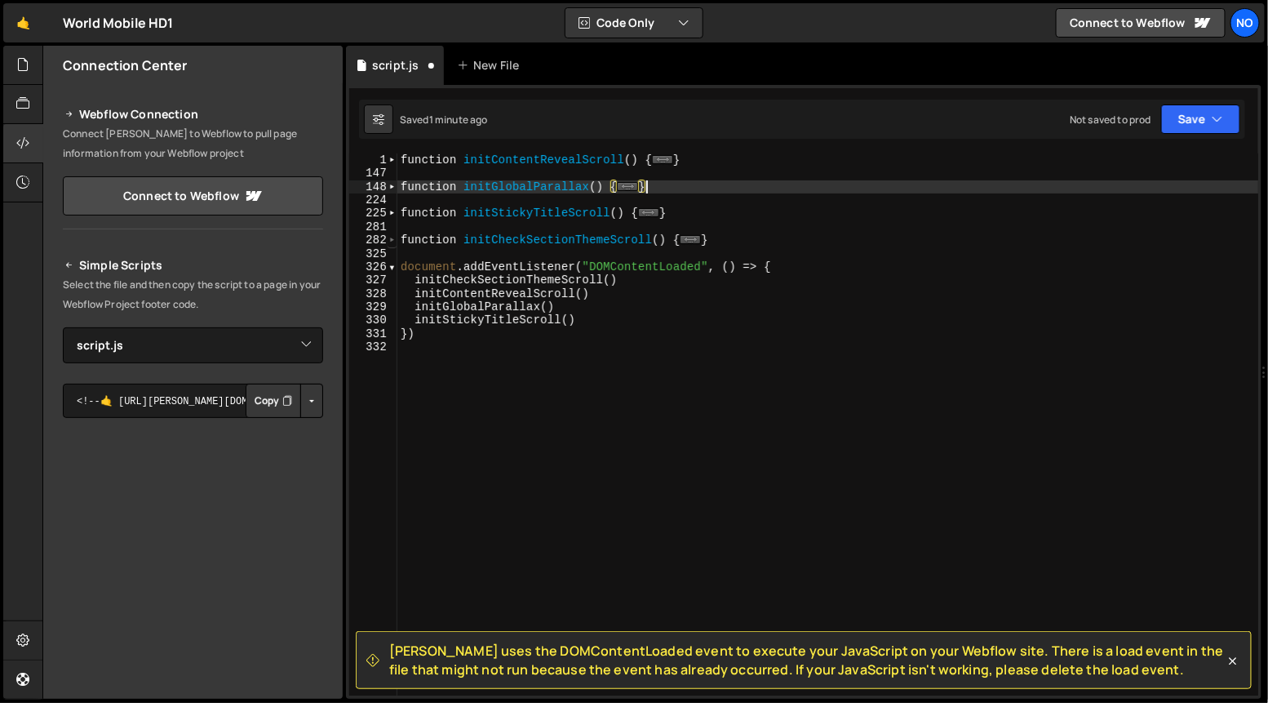
click at [392, 242] on span at bounding box center [392, 239] width 9 height 13
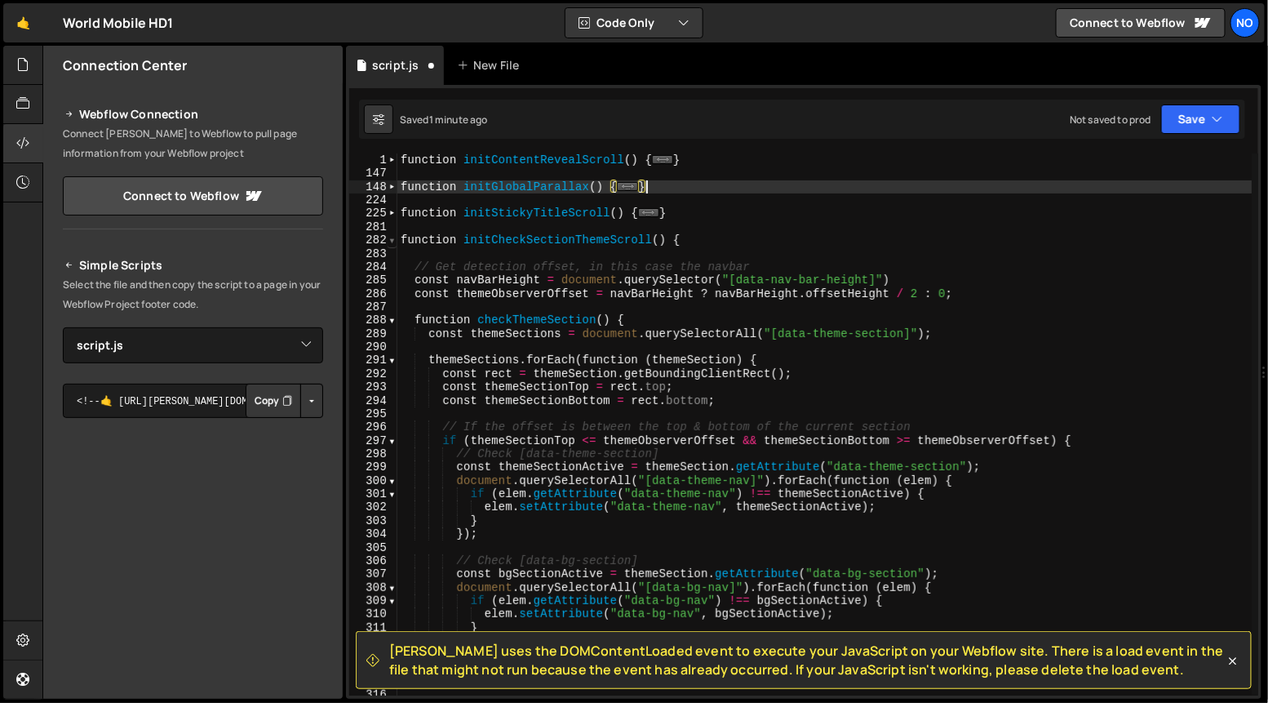
click at [392, 240] on span at bounding box center [392, 239] width 9 height 13
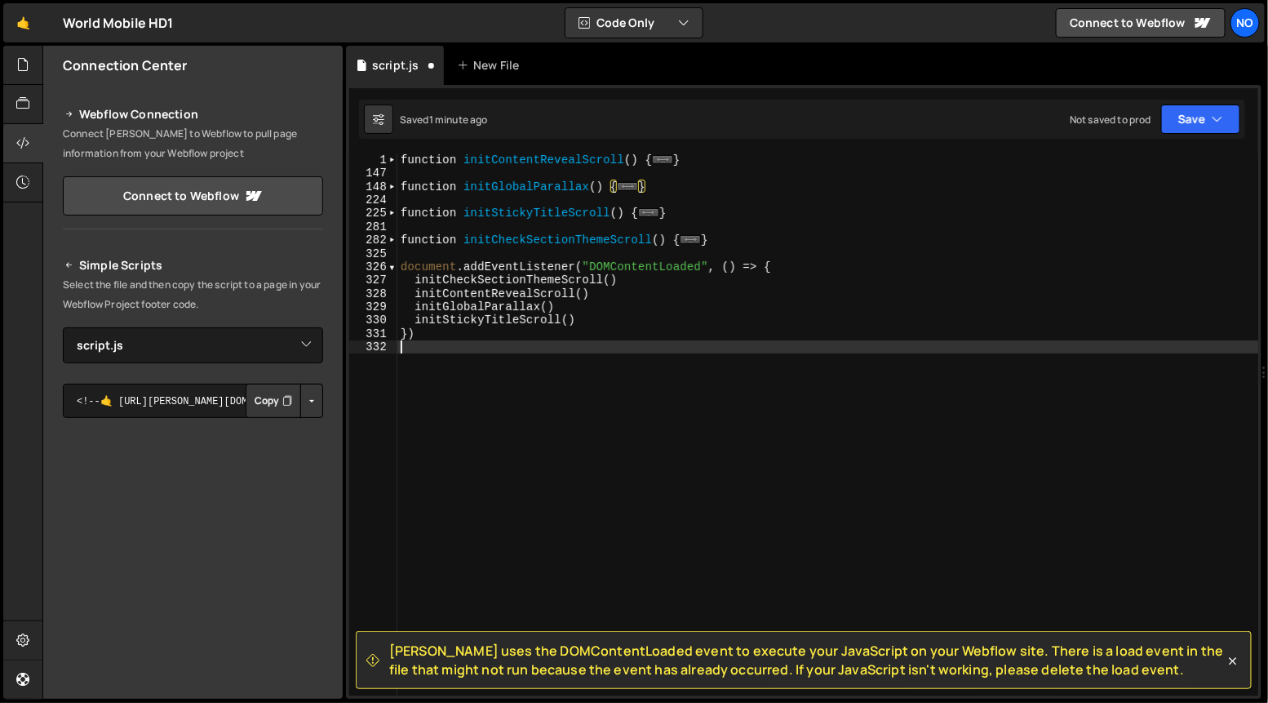
click at [441, 389] on div "function initContentRevealScroll ( ) { ... } function initGlobalParallax ( ) { …" at bounding box center [828, 438] width 862 height 570
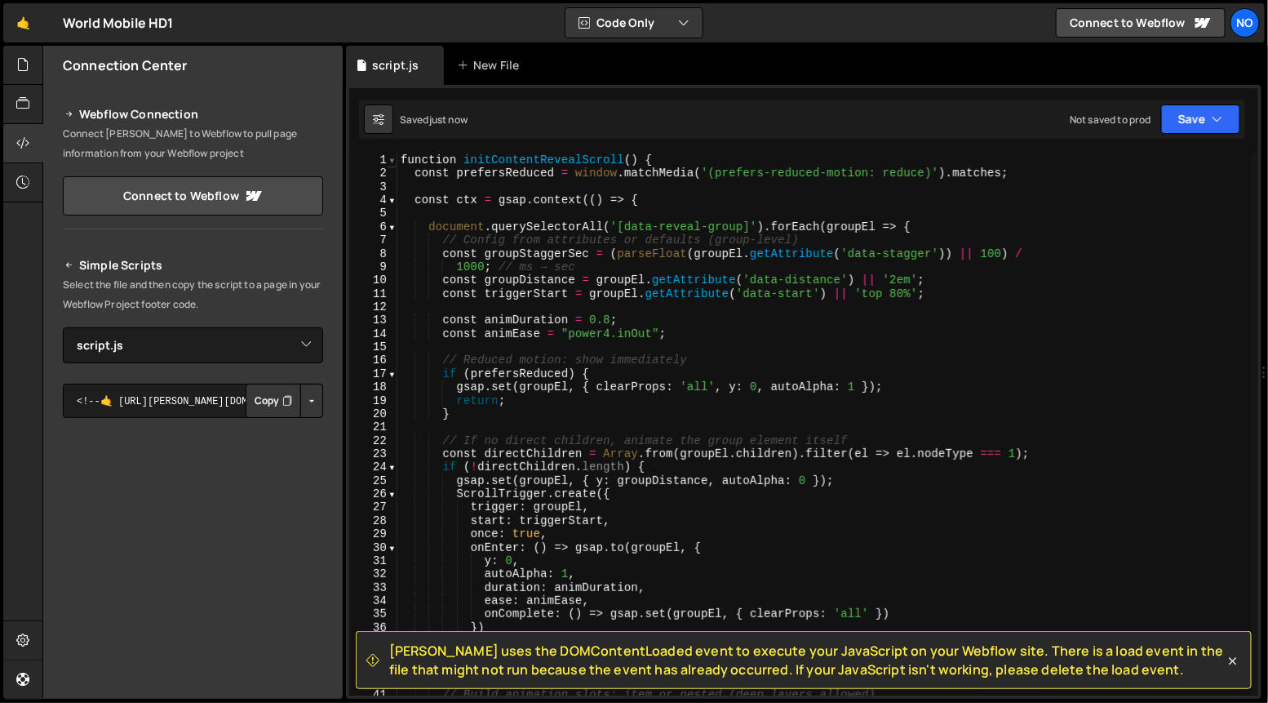
click at [391, 162] on span at bounding box center [392, 159] width 9 height 13
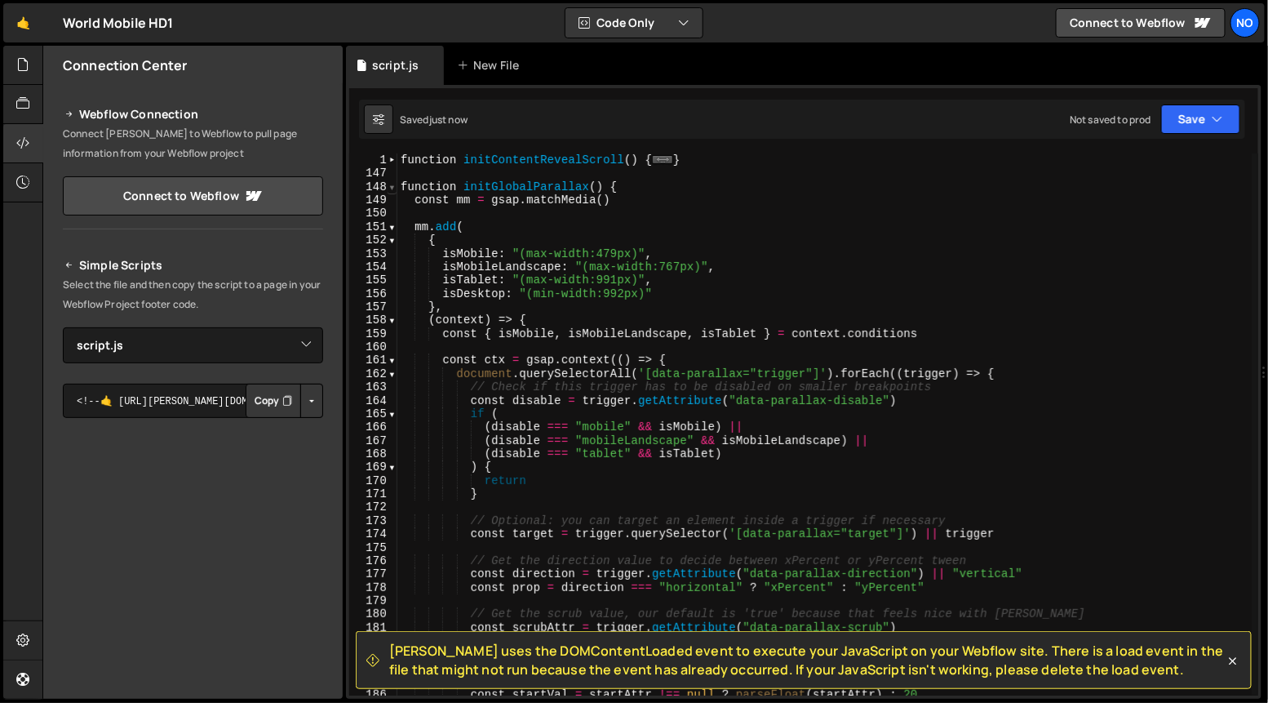
click at [390, 188] on span at bounding box center [392, 186] width 9 height 13
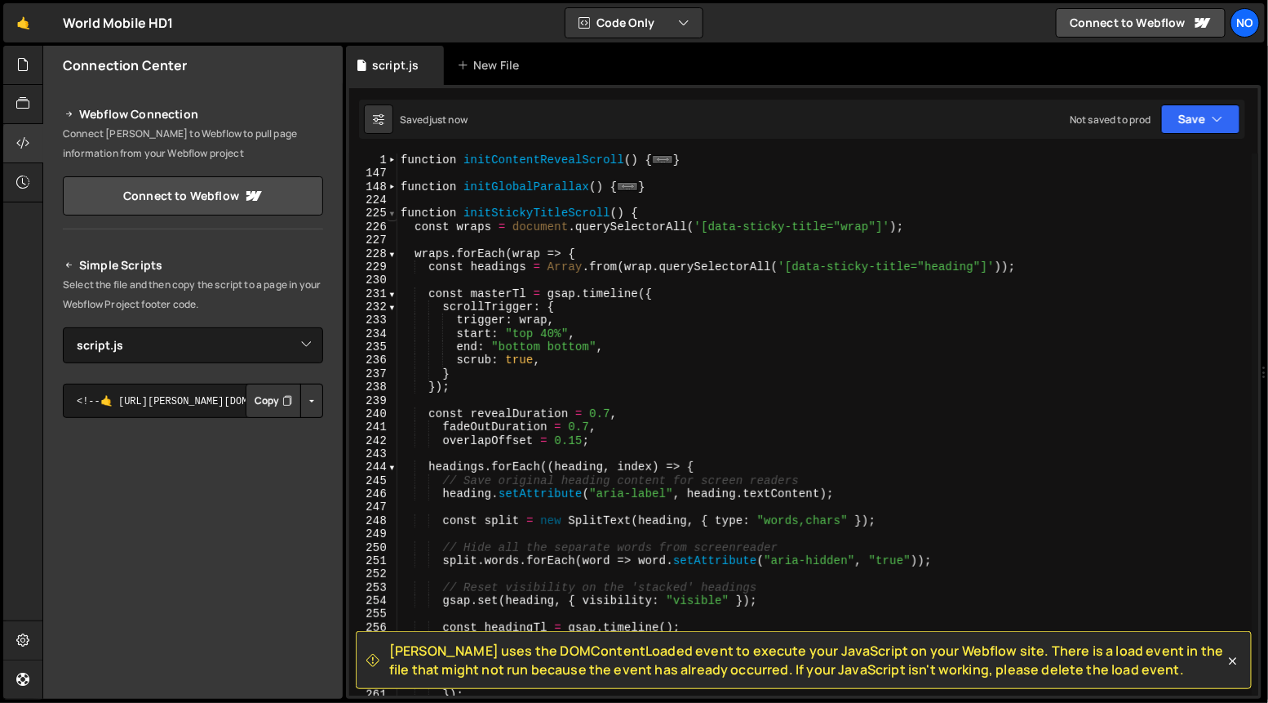
click at [390, 215] on span at bounding box center [392, 212] width 9 height 13
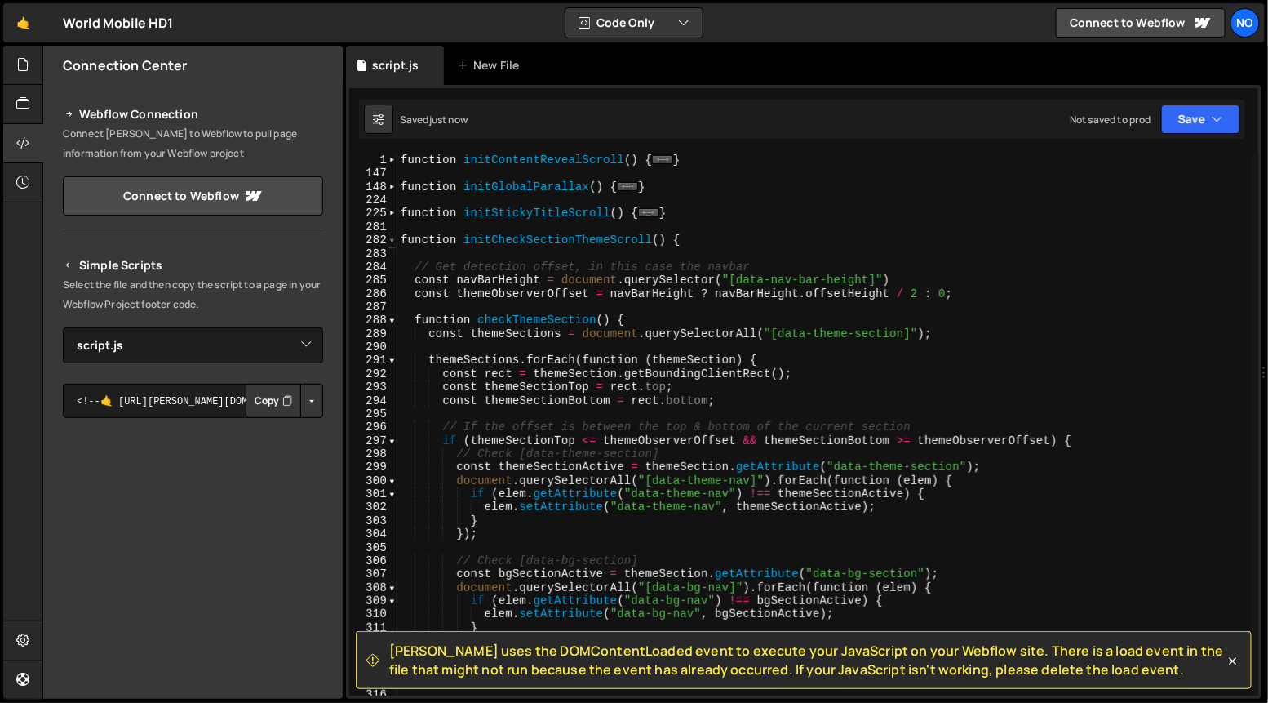
click at [390, 241] on span at bounding box center [392, 239] width 9 height 13
